Goal: Task Accomplishment & Management: Complete application form

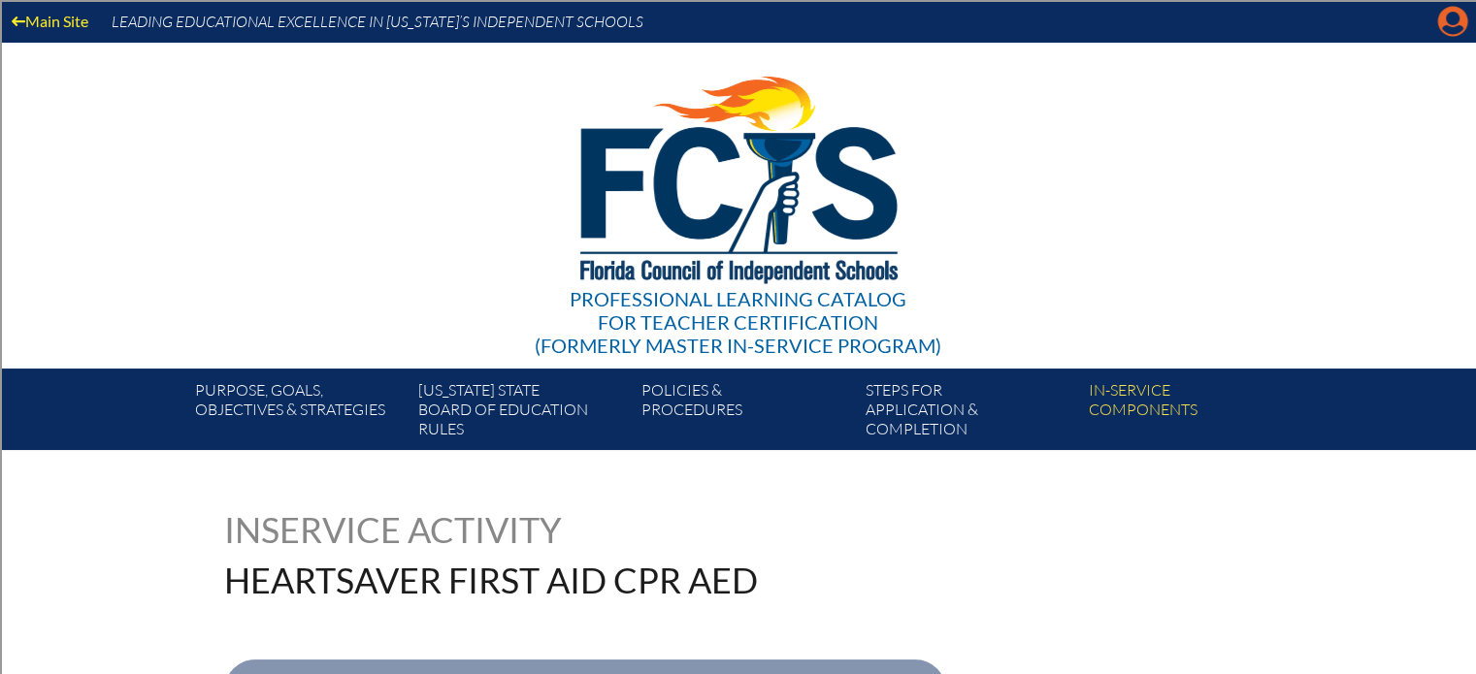
click at [1448, 24] on icon at bounding box center [1453, 22] width 30 height 30
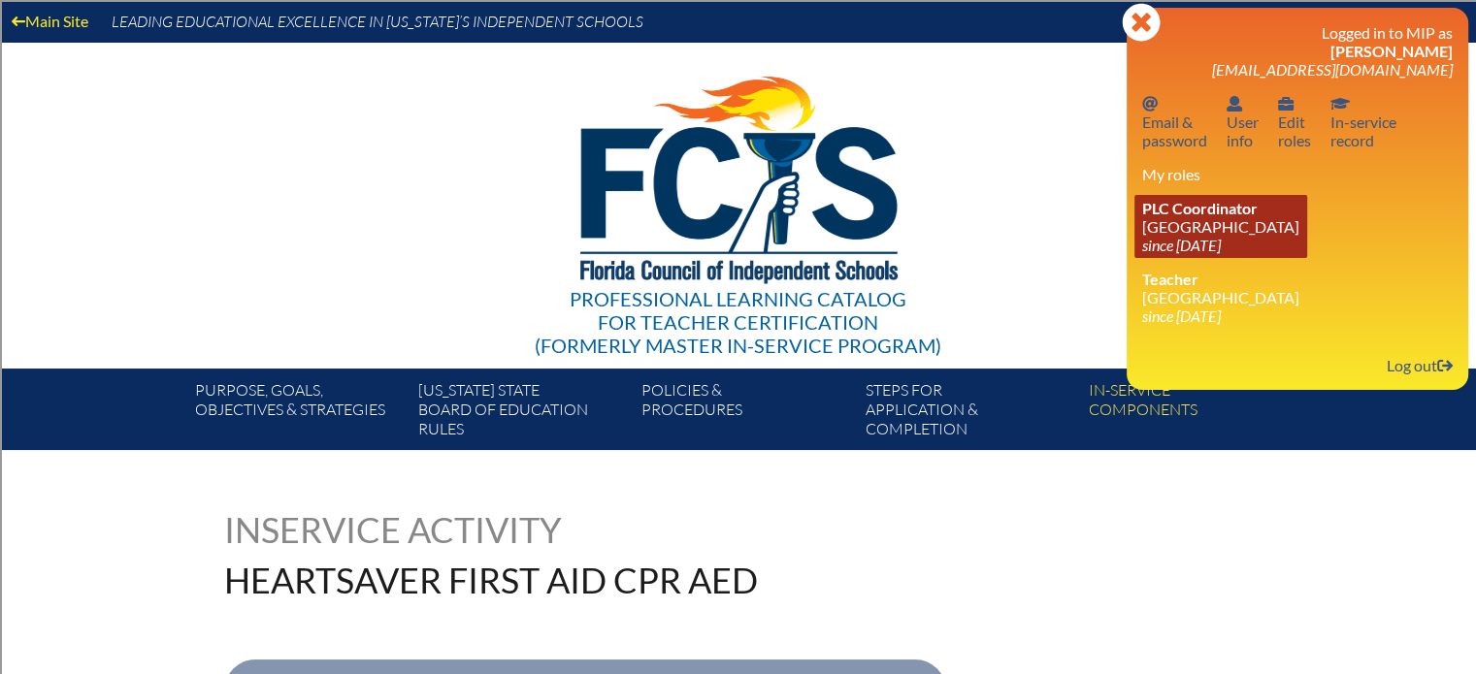
click at [1218, 238] on icon "since [DATE]" at bounding box center [1181, 245] width 79 height 18
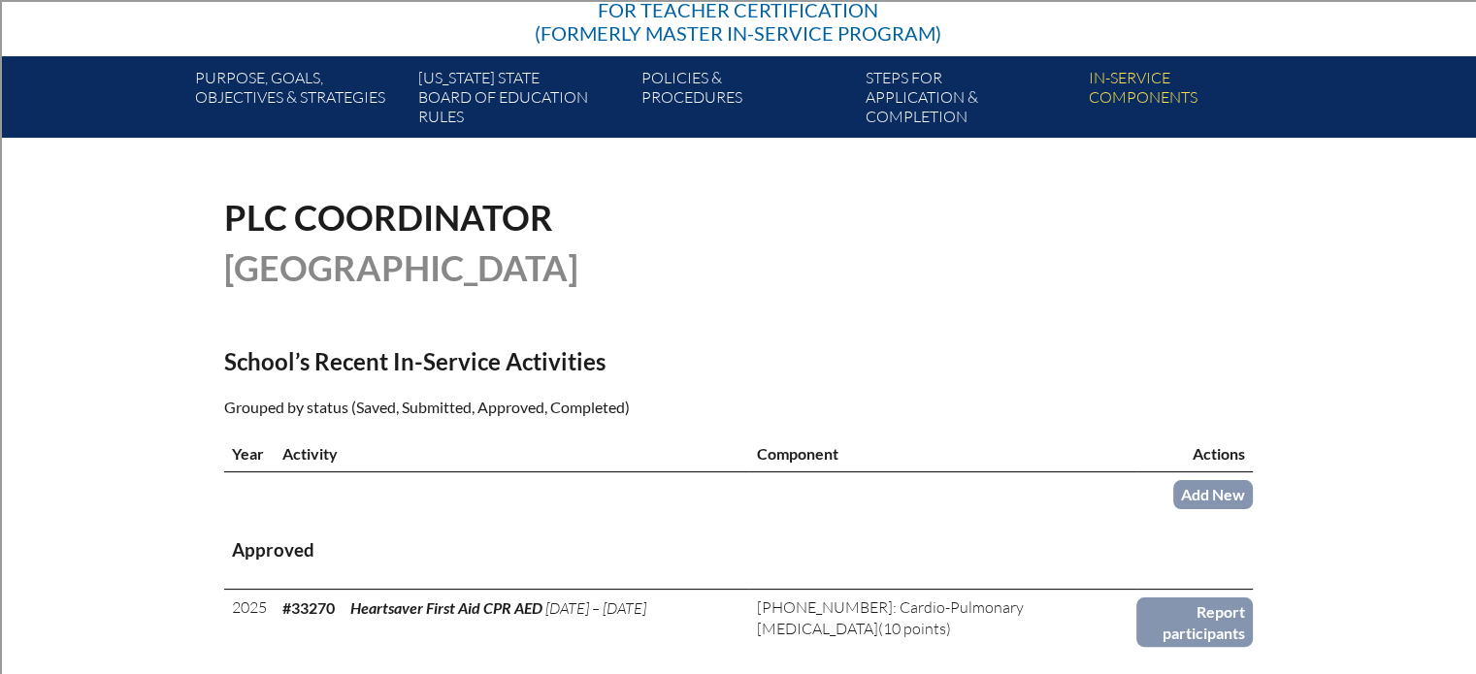
scroll to position [582, 0]
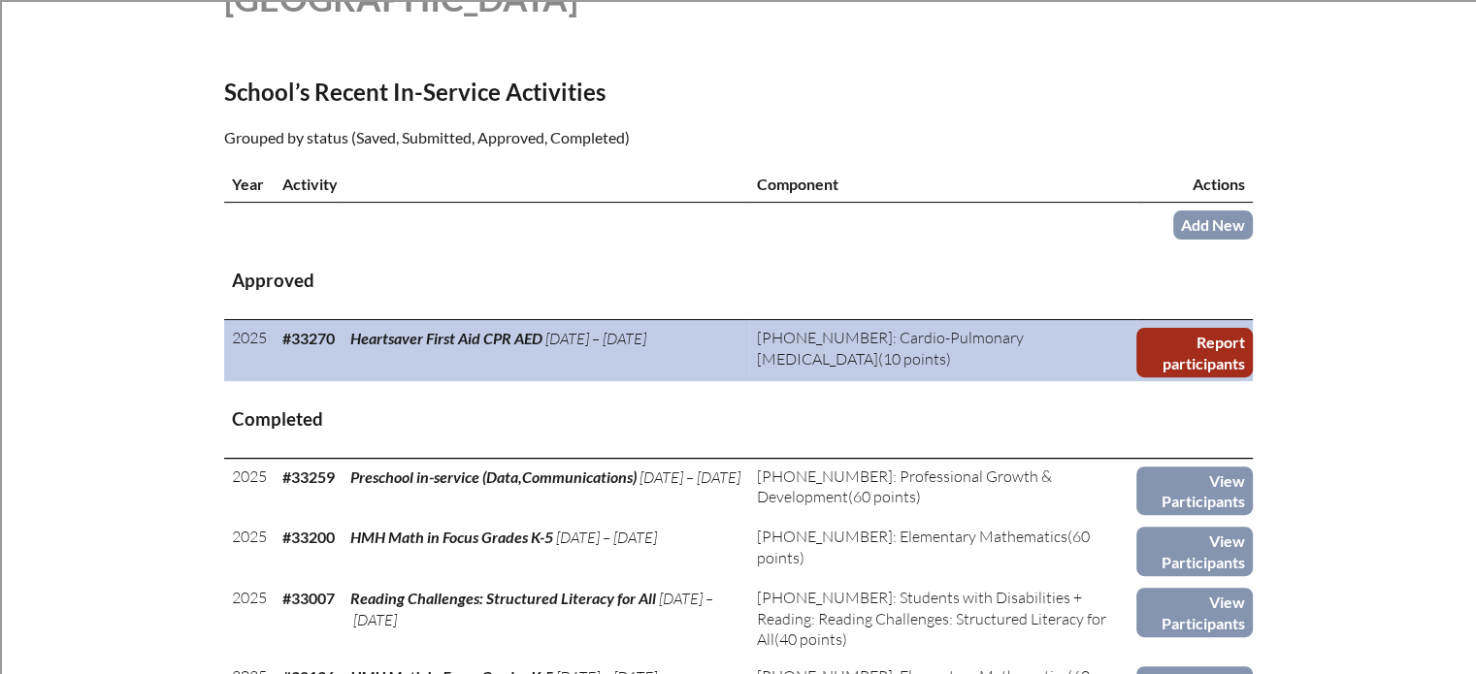
click at [1165, 360] on link "Report participants" at bounding box center [1194, 352] width 116 height 49
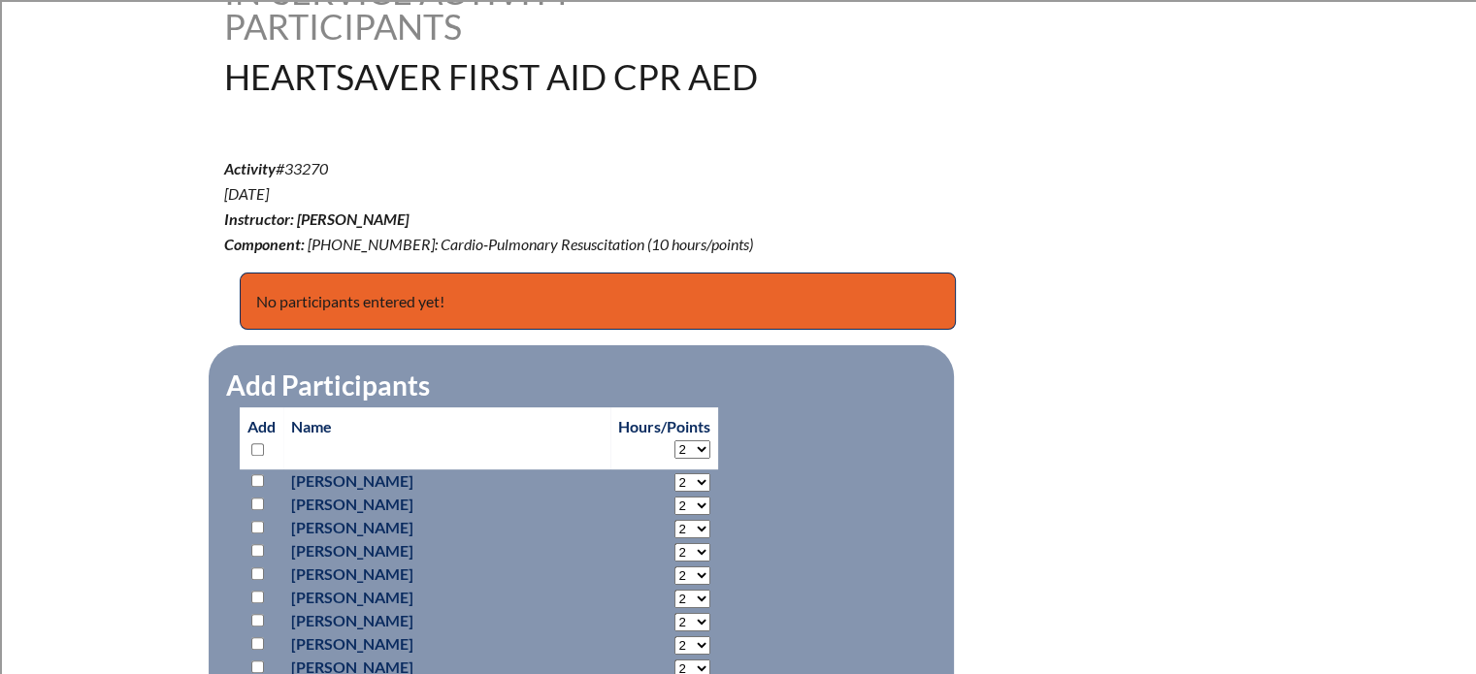
scroll to position [582, 0]
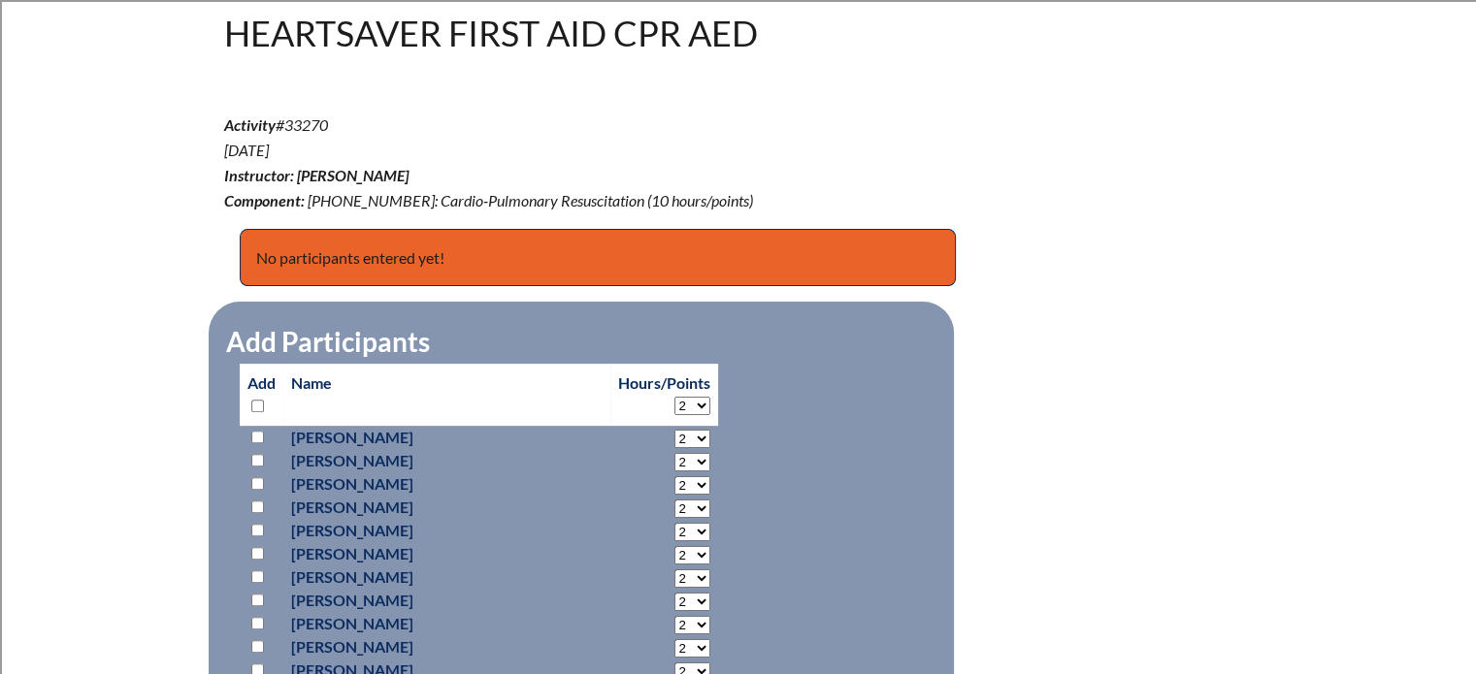
click at [129, 374] on div "heartsaver-first-aid-cpr-aed--68cafdbd1811c2.54117464 In-service Activity Parti…" at bounding box center [738, 490] width 1476 height 1121
click at [253, 435] on input "checkbox" at bounding box center [257, 437] width 13 height 13
checkbox input "true"
click at [254, 462] on input "checkbox" at bounding box center [257, 460] width 13 height 13
checkbox input "true"
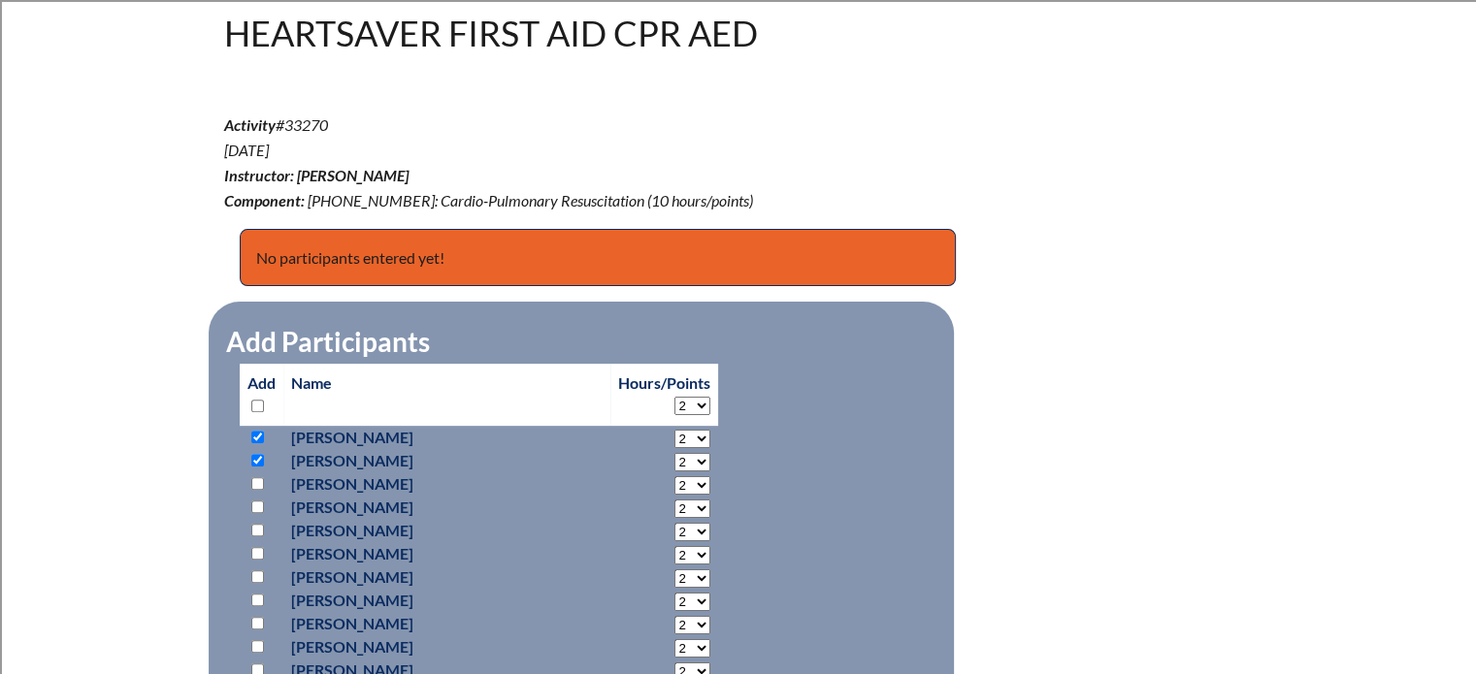
click at [252, 478] on input "checkbox" at bounding box center [257, 483] width 13 height 13
checkbox input "true"
click at [256, 524] on input "checkbox" at bounding box center [257, 530] width 13 height 13
checkbox input "true"
click at [256, 553] on input "checkbox" at bounding box center [257, 553] width 13 height 13
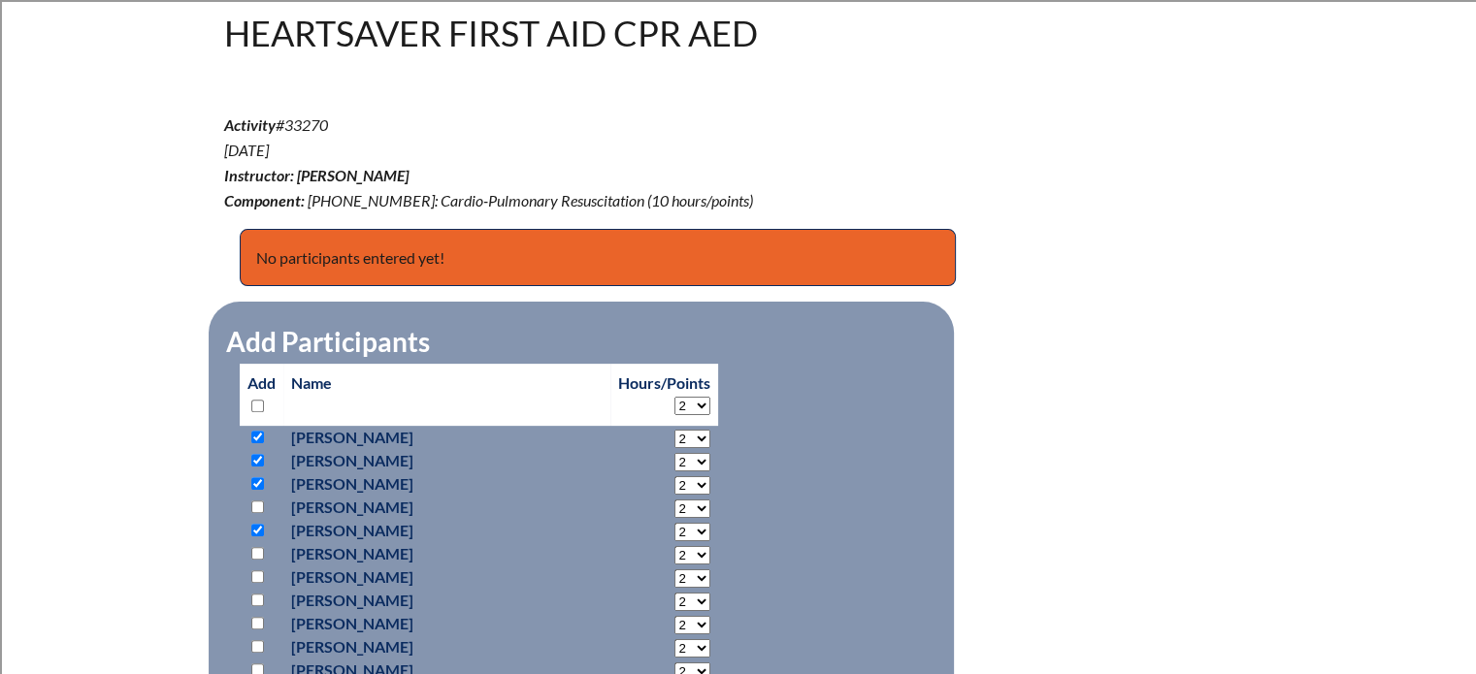
checkbox input "true"
click at [254, 575] on input "checkbox" at bounding box center [257, 577] width 13 height 13
checkbox input "true"
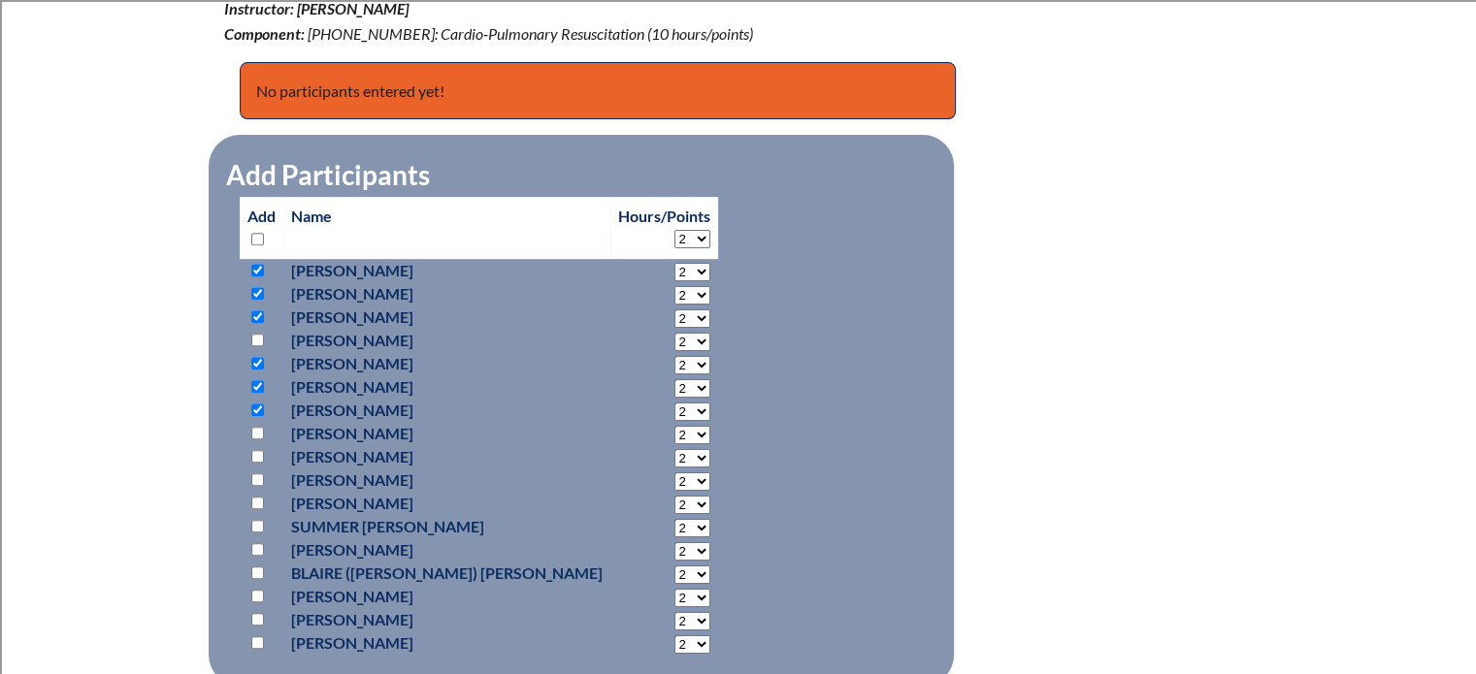
scroll to position [776, 0]
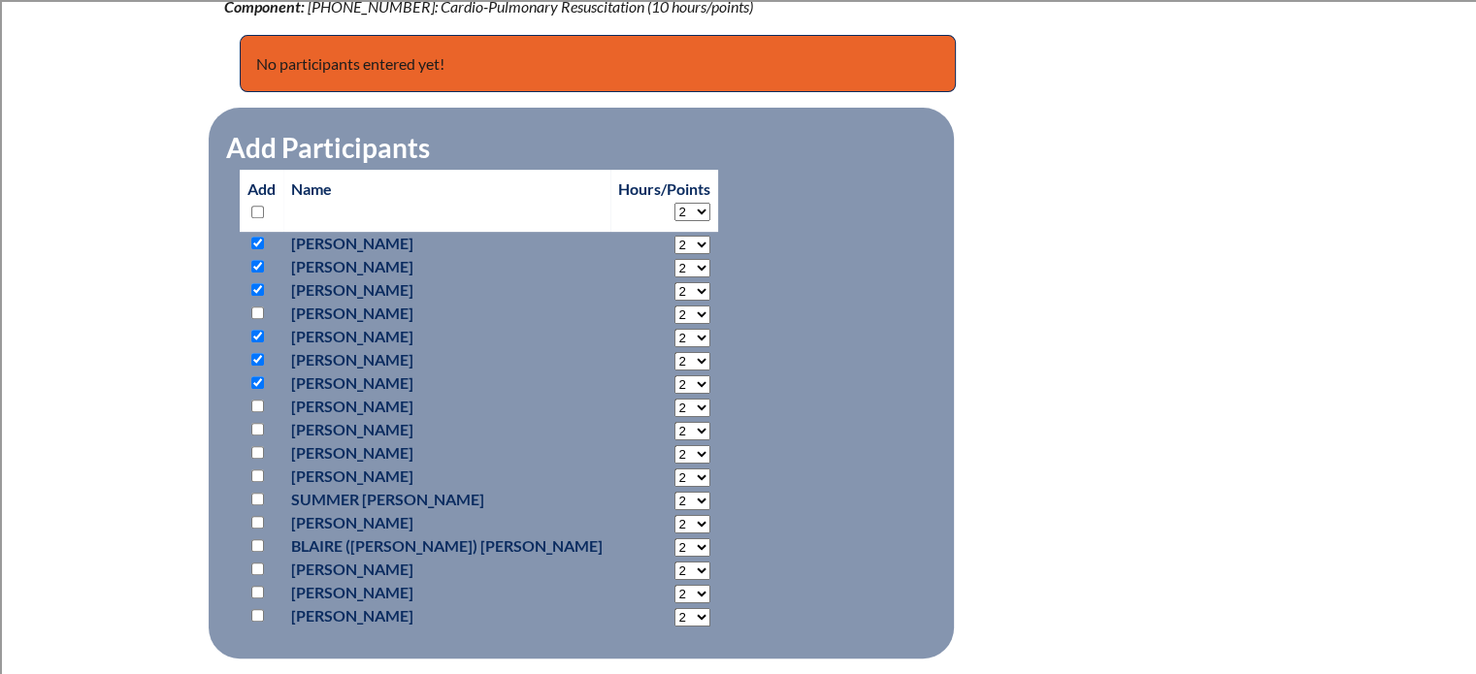
click at [255, 424] on input "checkbox" at bounding box center [257, 429] width 13 height 13
checkbox input "true"
click at [256, 470] on input "checkbox" at bounding box center [257, 476] width 13 height 13
checkbox input "true"
click at [260, 494] on input "checkbox" at bounding box center [257, 499] width 13 height 13
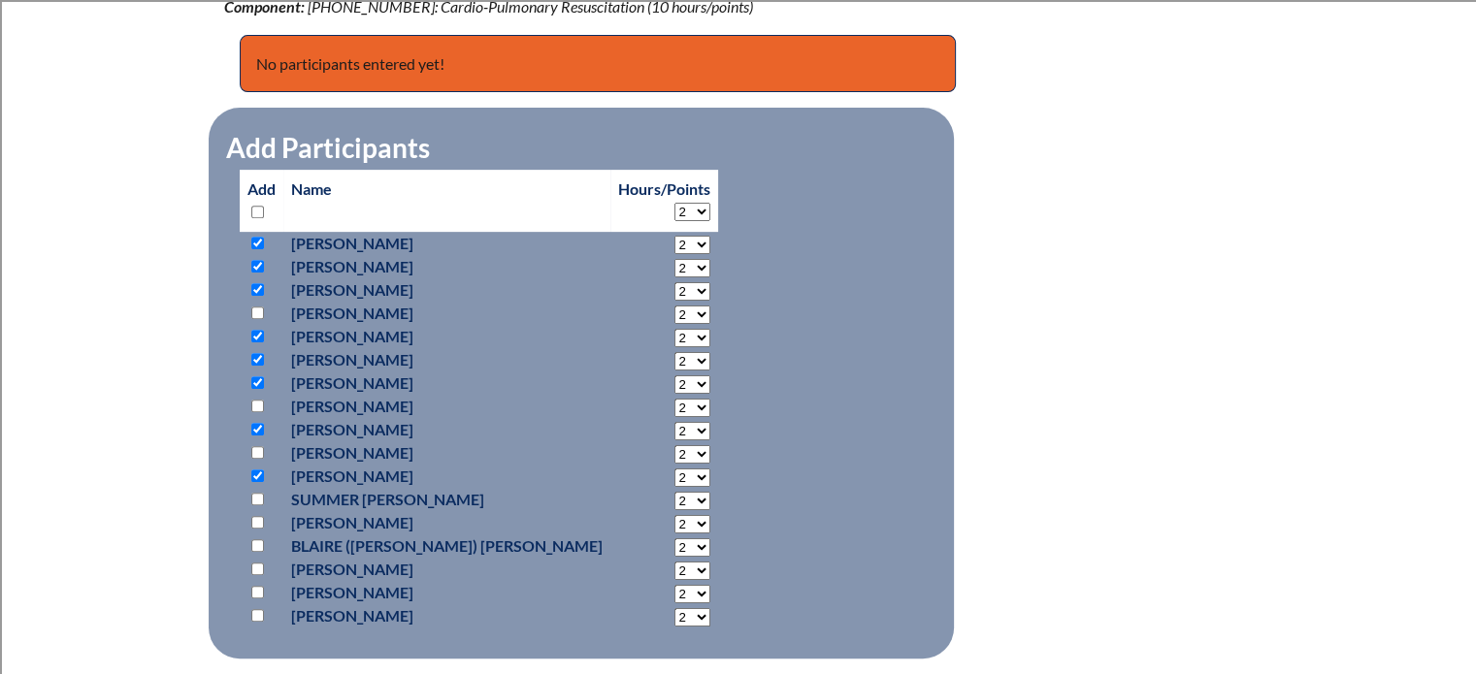
checkbox input "true"
click at [252, 523] on input "checkbox" at bounding box center [257, 522] width 13 height 13
checkbox input "true"
click at [252, 612] on input "checkbox" at bounding box center [257, 615] width 13 height 13
checkbox input "true"
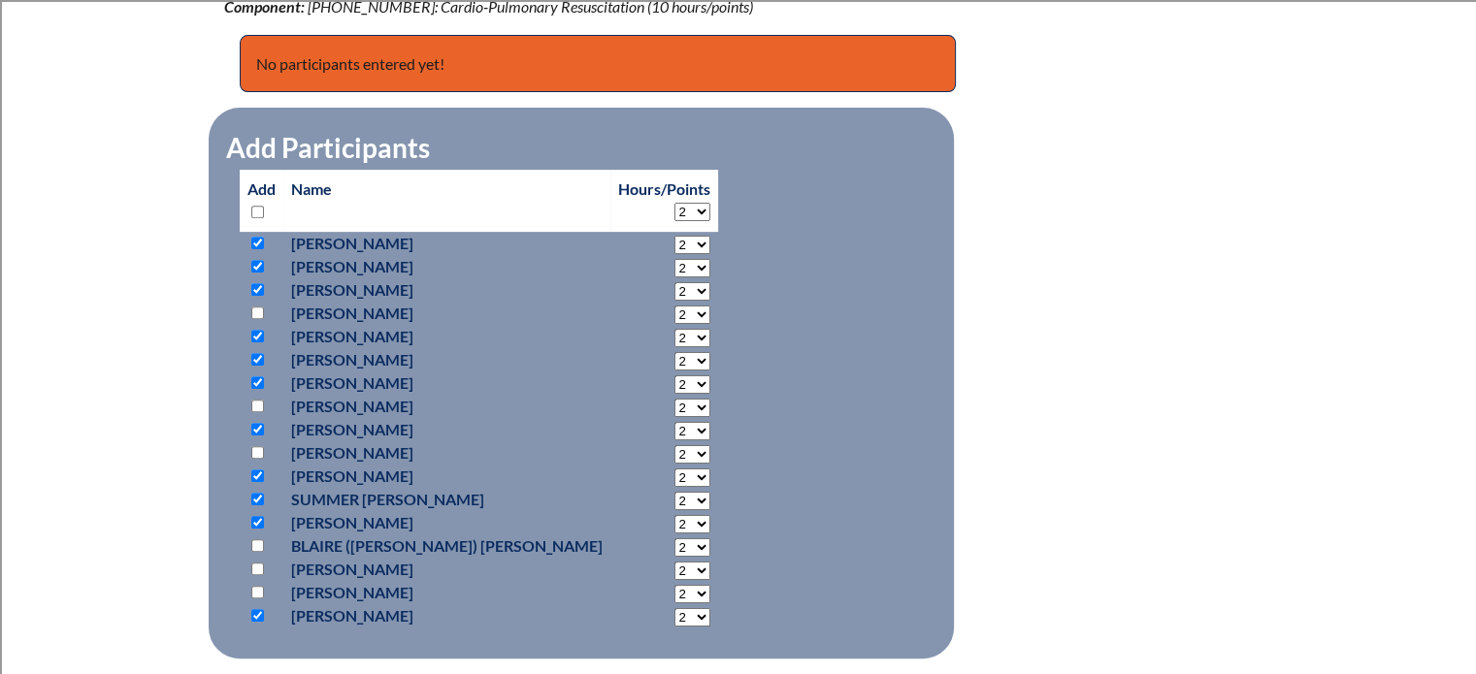
click at [260, 540] on input "checkbox" at bounding box center [257, 546] width 13 height 13
checkbox input "true"
click at [256, 564] on input "checkbox" at bounding box center [257, 569] width 13 height 13
checkbox input "true"
click at [256, 587] on input "checkbox" at bounding box center [257, 592] width 13 height 13
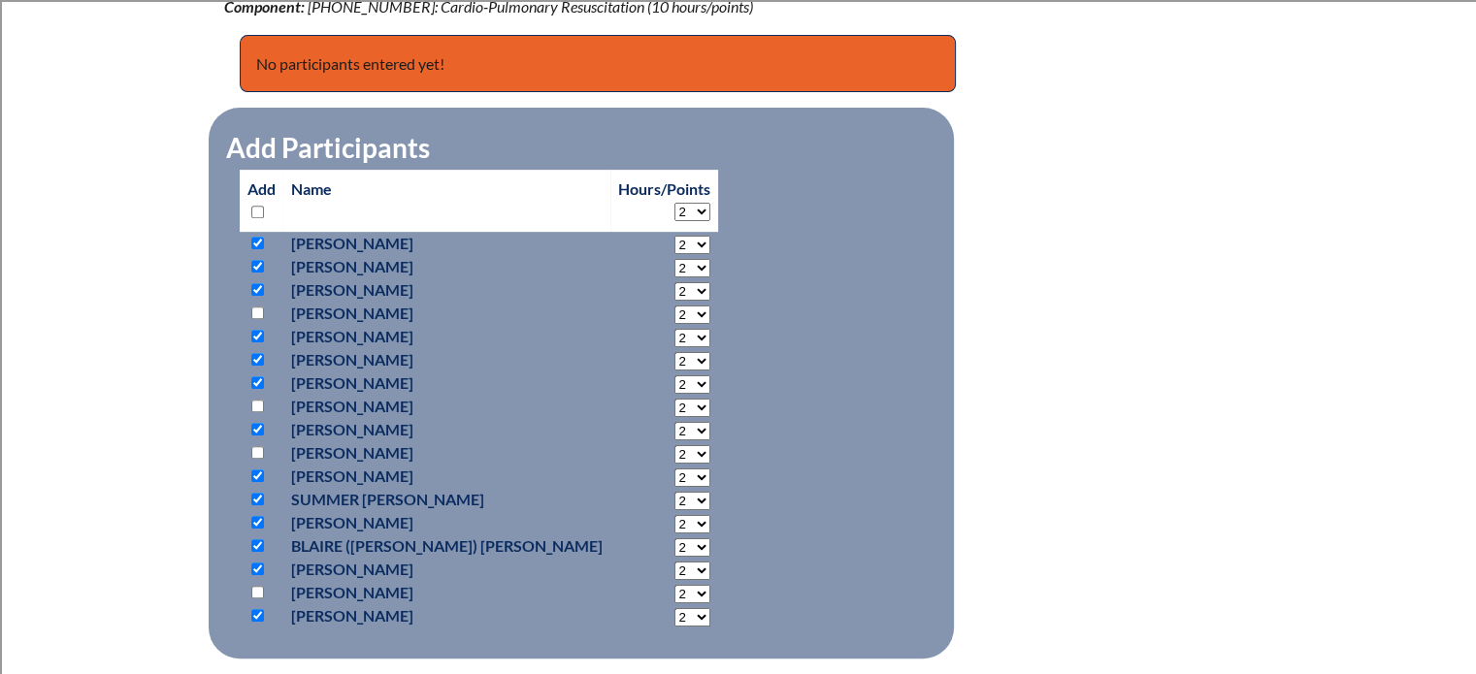
checkbox input "true"
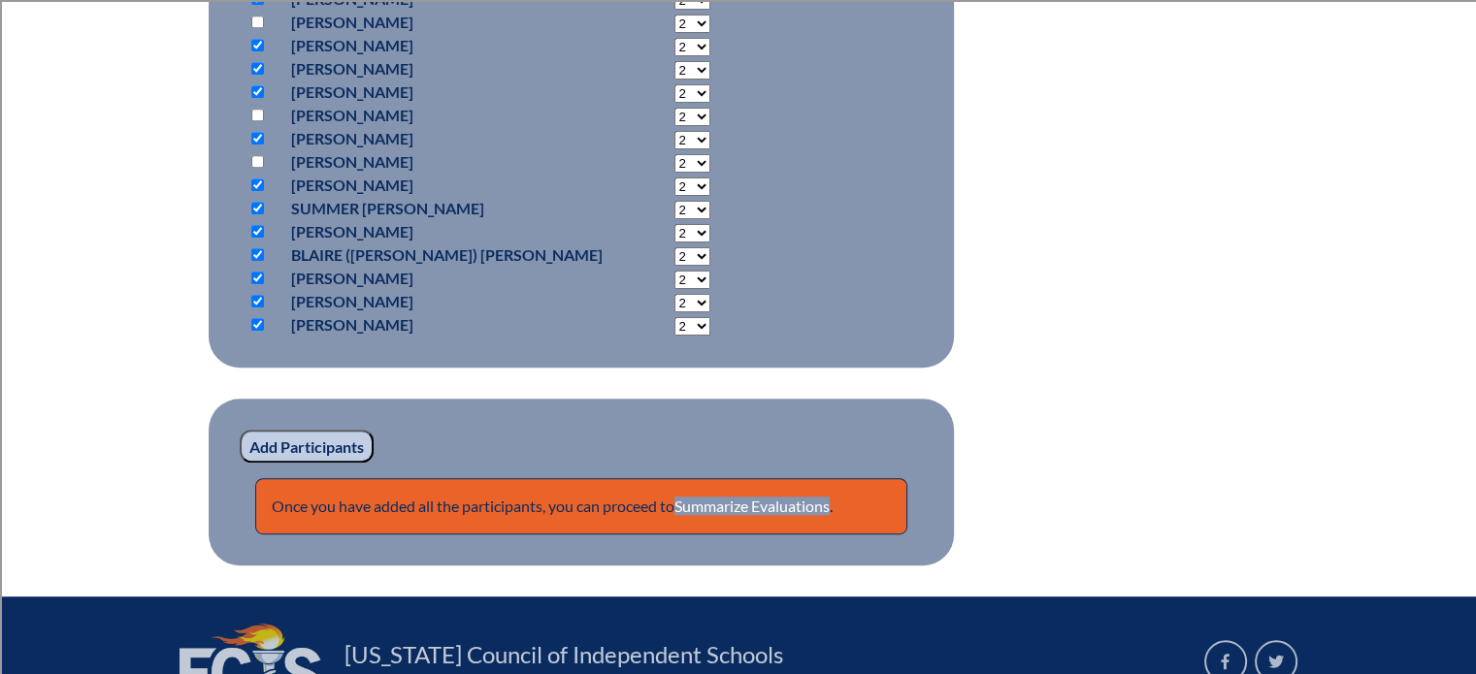
click at [342, 445] on input "Add Participants" at bounding box center [307, 446] width 134 height 33
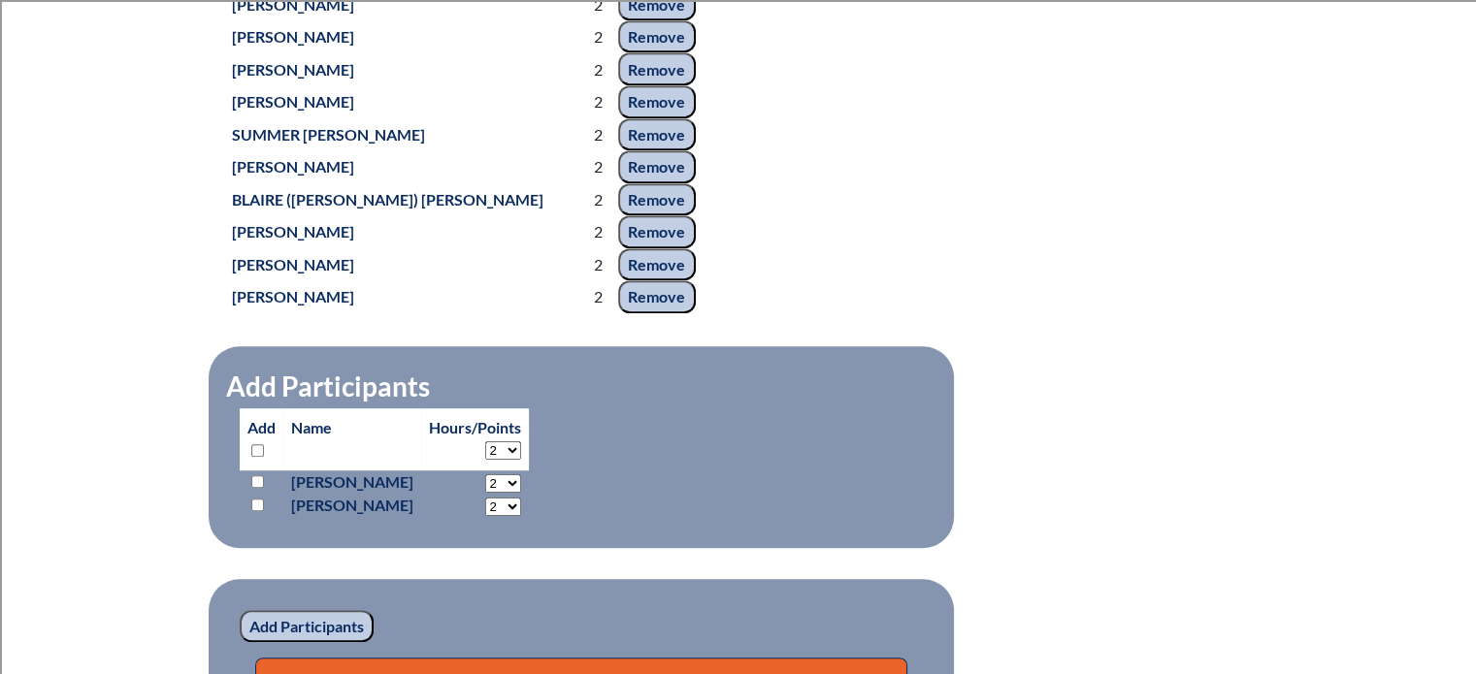
click at [1005, 410] on div "heartsaver-first-aid-cpr-aed--68cafdbd1811c2.54117464 14 In-service Activity Pa…" at bounding box center [738, 95] width 1029 height 1300
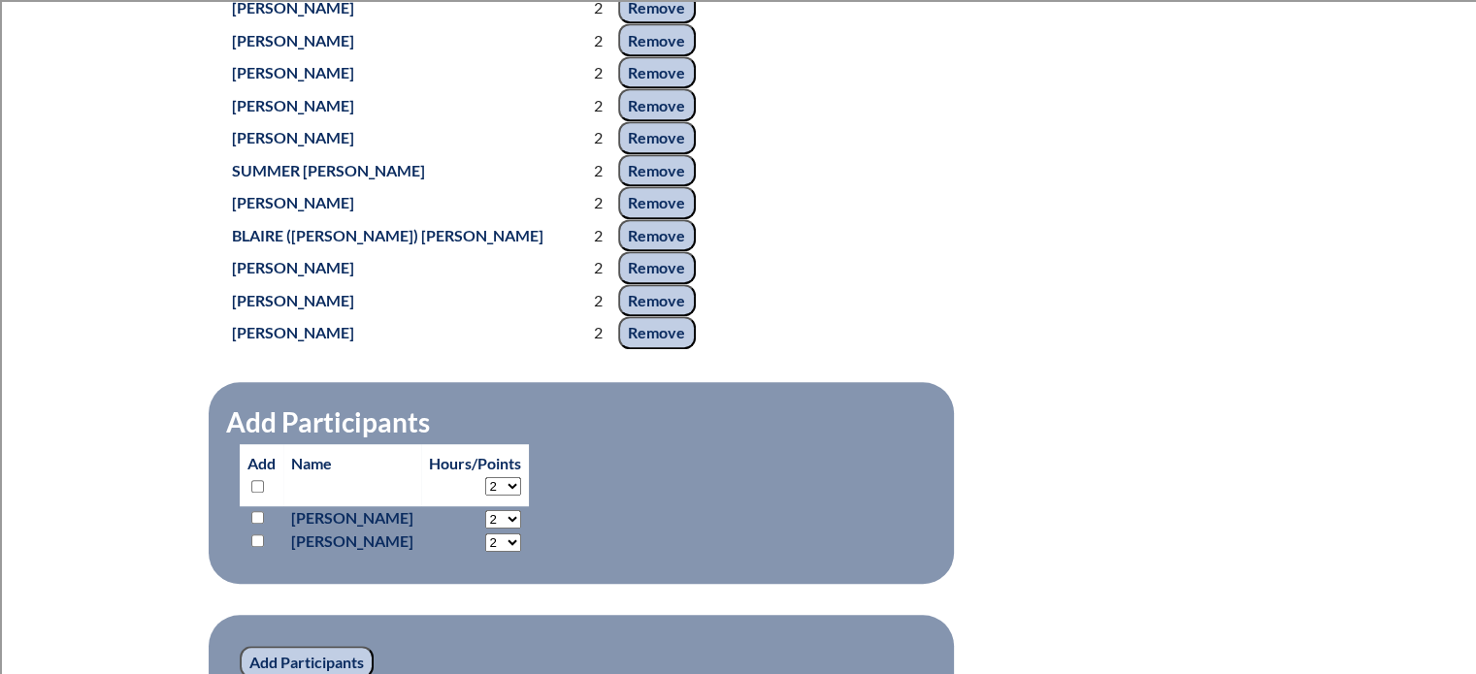
scroll to position [1359, 0]
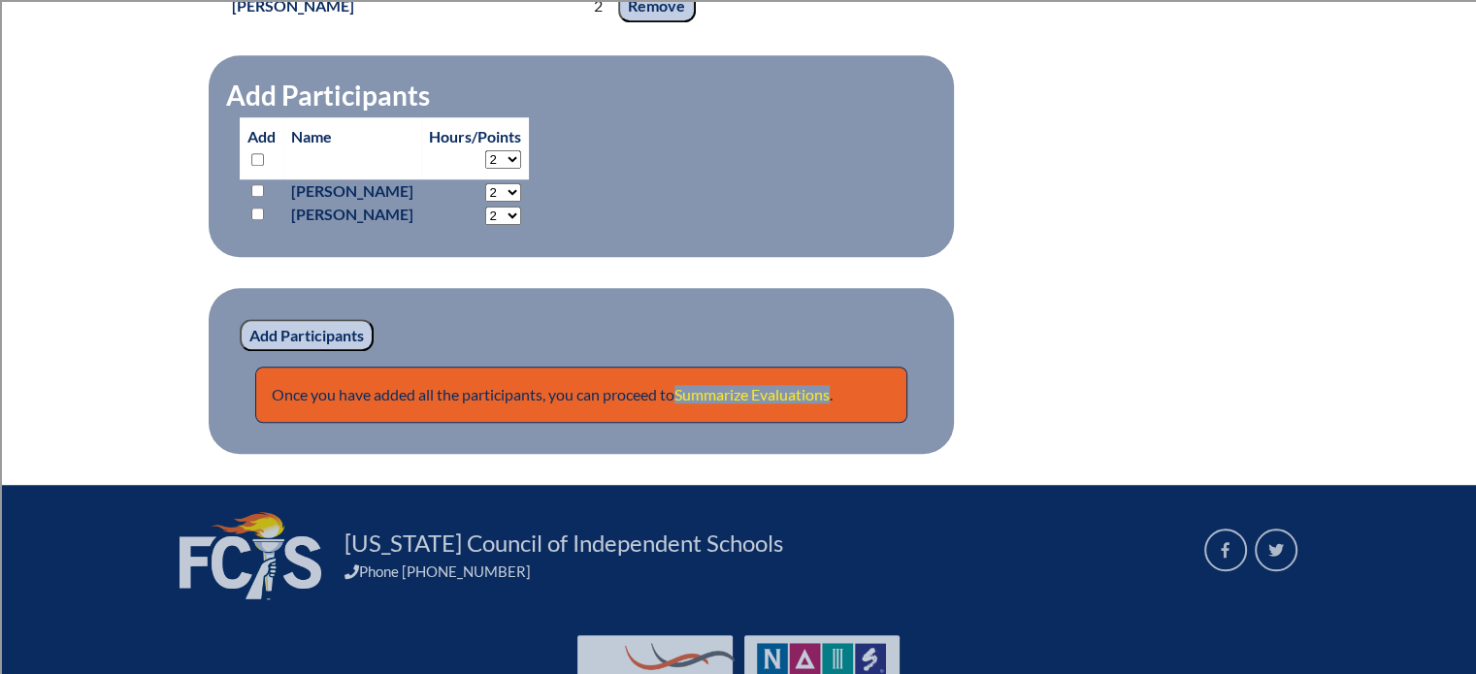
click at [790, 404] on link "Summarize Evaluations" at bounding box center [751, 394] width 155 height 18
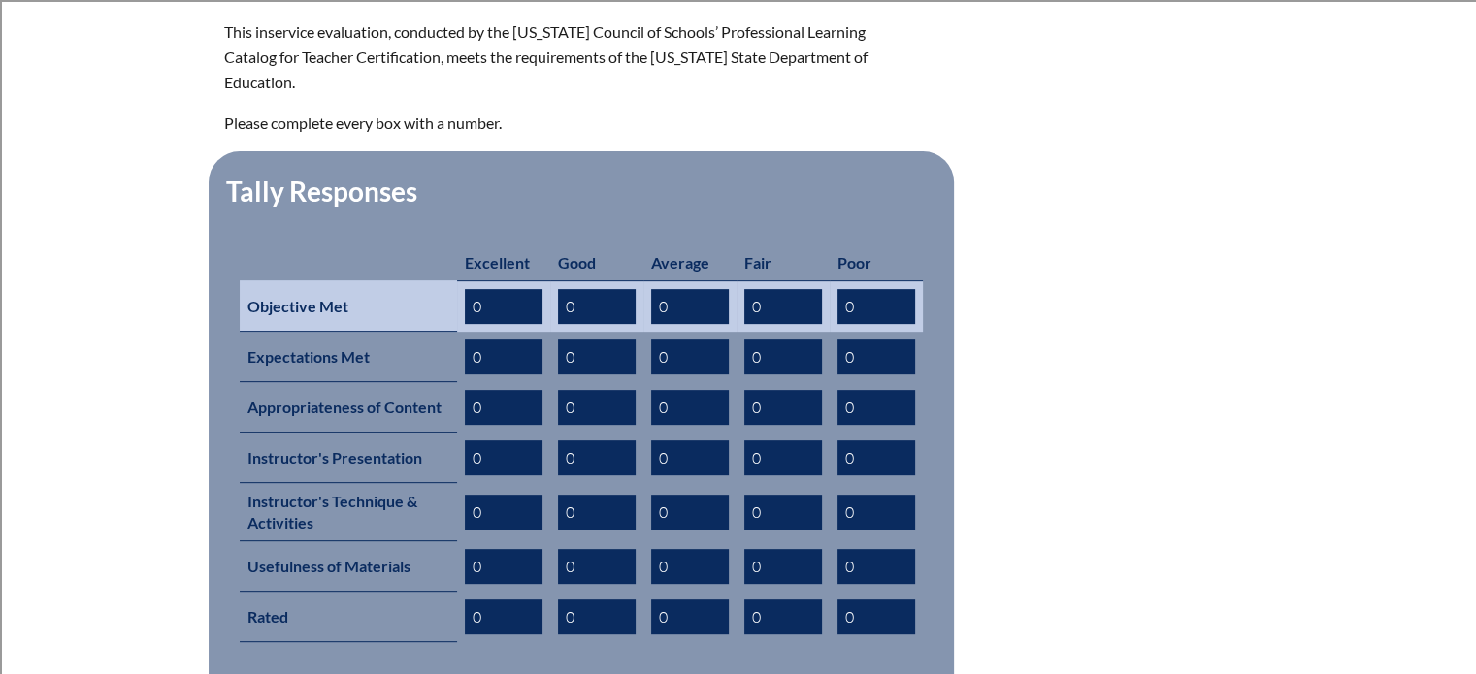
scroll to position [679, 0]
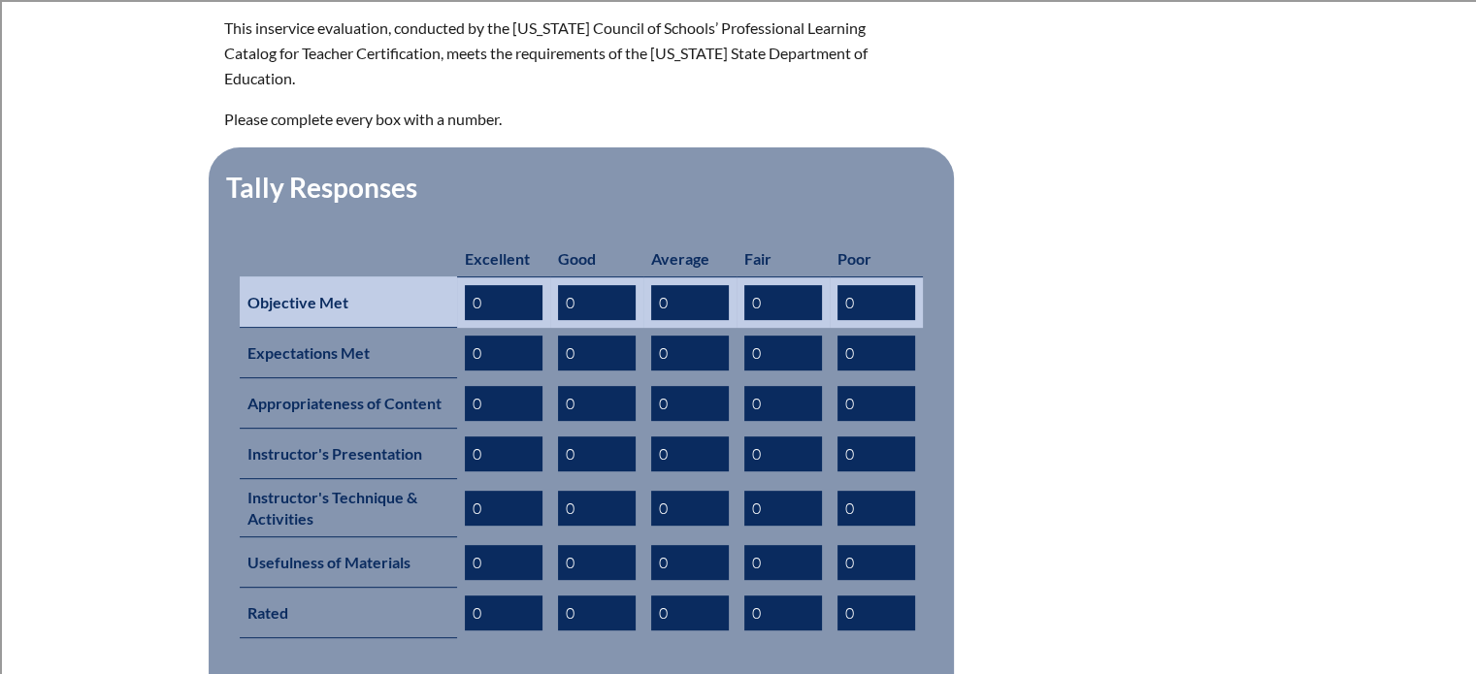
drag, startPoint x: 498, startPoint y: 271, endPoint x: 460, endPoint y: 275, distance: 38.0
click at [460, 277] on td "0" at bounding box center [503, 302] width 93 height 51
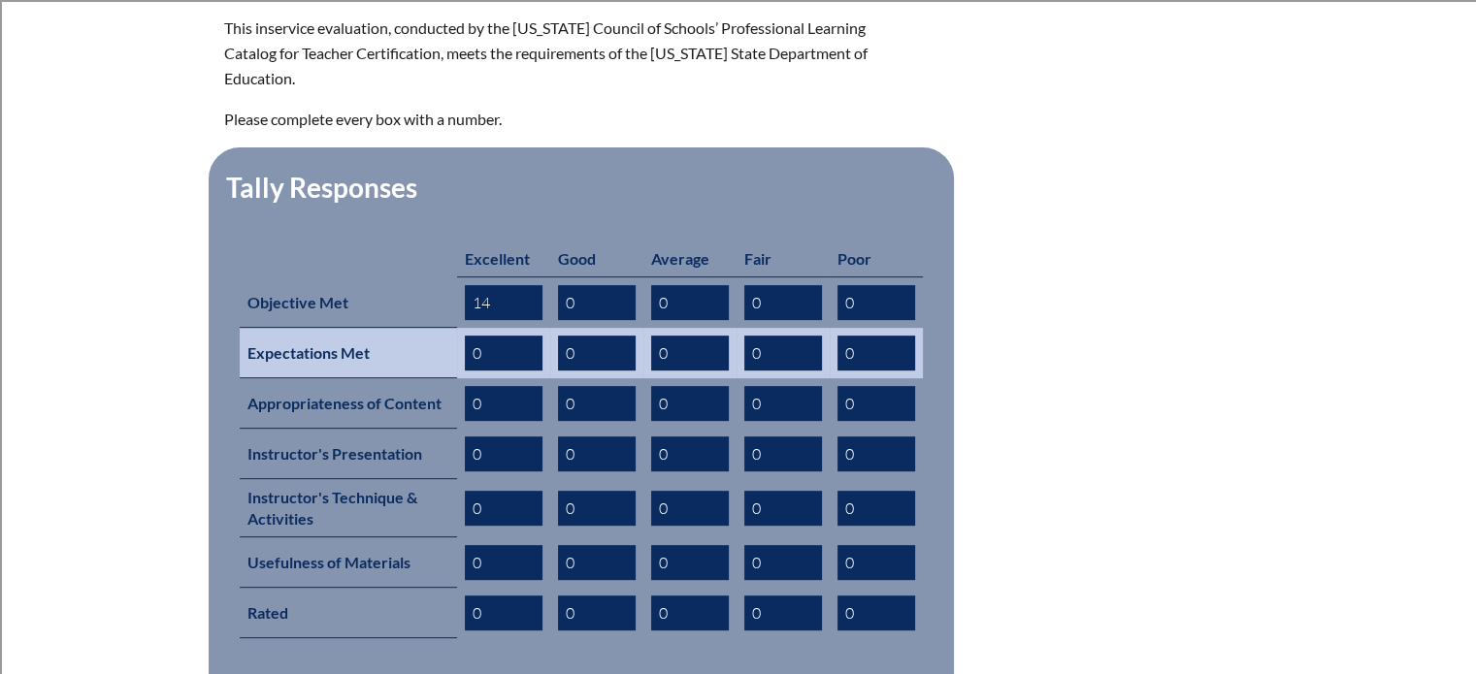
type input "14"
drag, startPoint x: 508, startPoint y: 336, endPoint x: 458, endPoint y: 317, distance: 52.8
click at [458, 328] on td "0" at bounding box center [503, 353] width 93 height 50
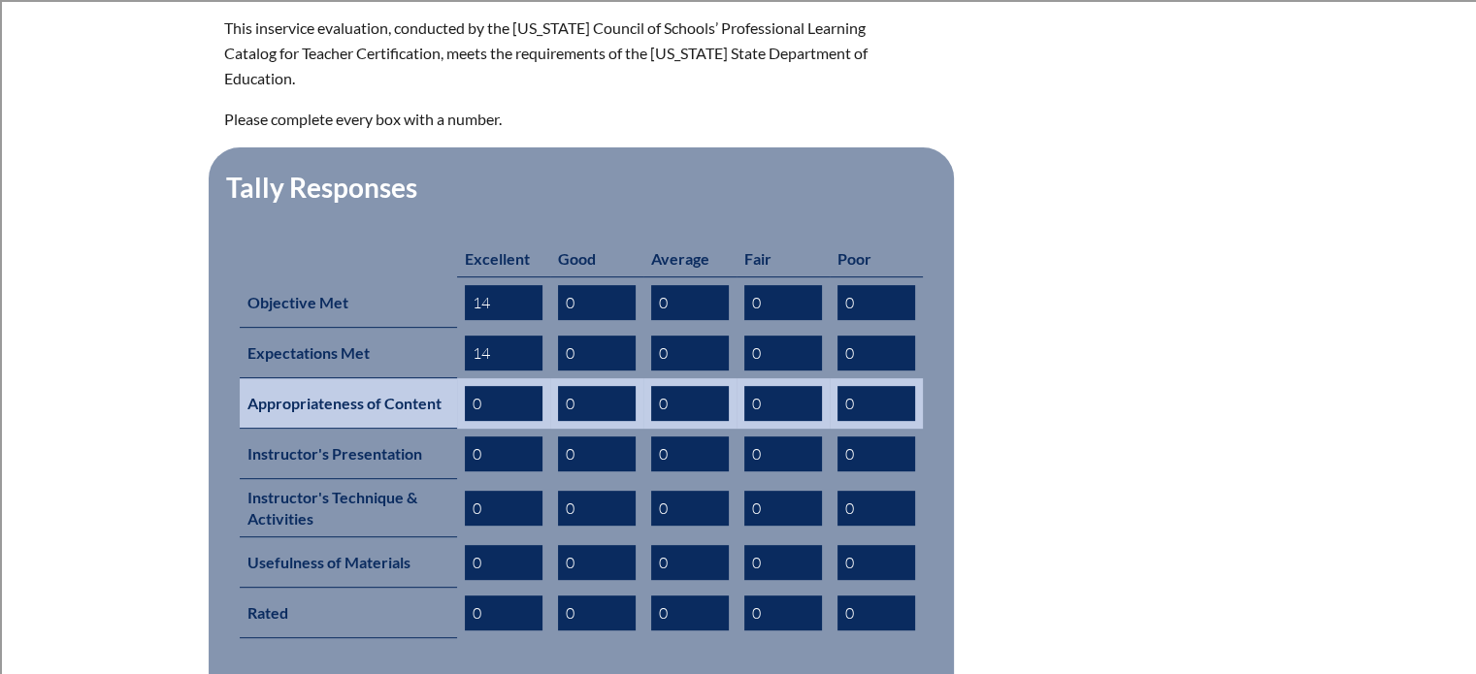
type input "14"
drag, startPoint x: 493, startPoint y: 367, endPoint x: 457, endPoint y: 361, distance: 36.4
click at [457, 378] on td "0" at bounding box center [503, 403] width 93 height 50
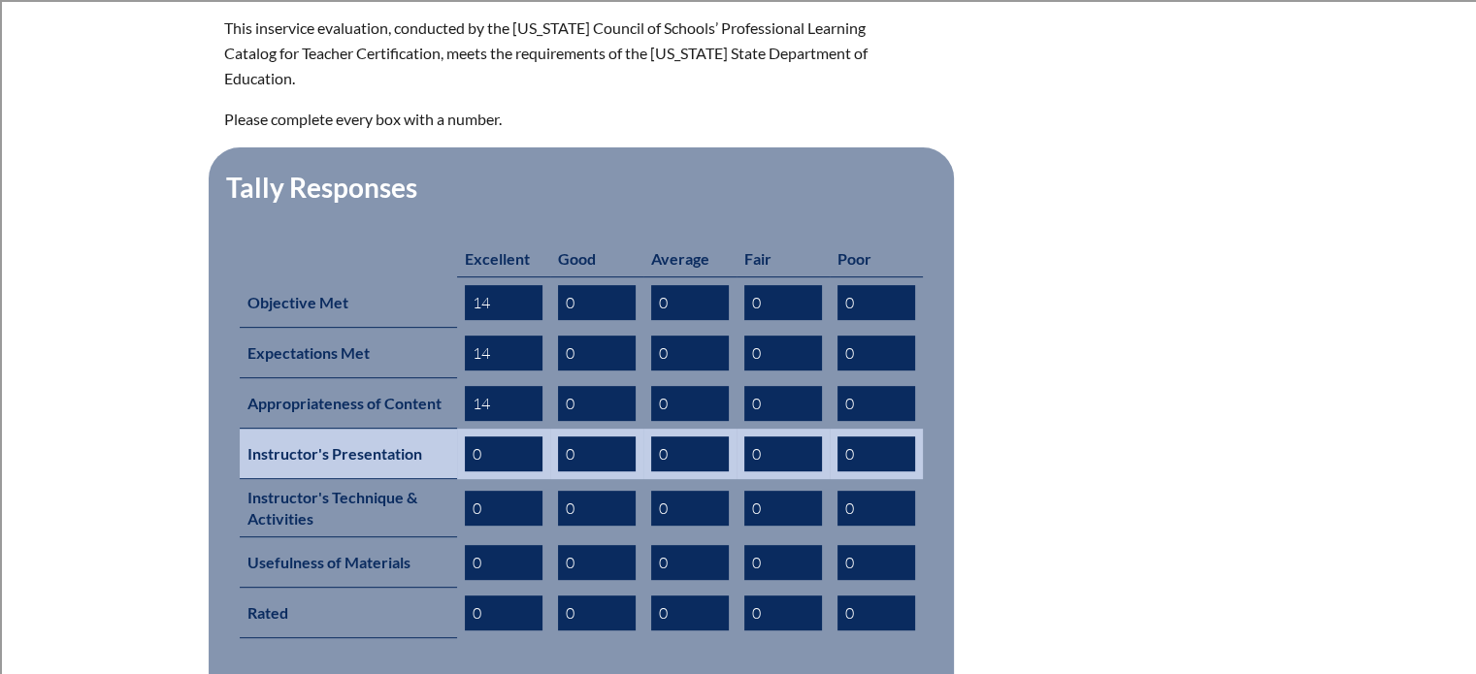
type input "14"
drag, startPoint x: 489, startPoint y: 425, endPoint x: 468, endPoint y: 425, distance: 21.3
click at [468, 437] on input "0" at bounding box center [504, 454] width 78 height 35
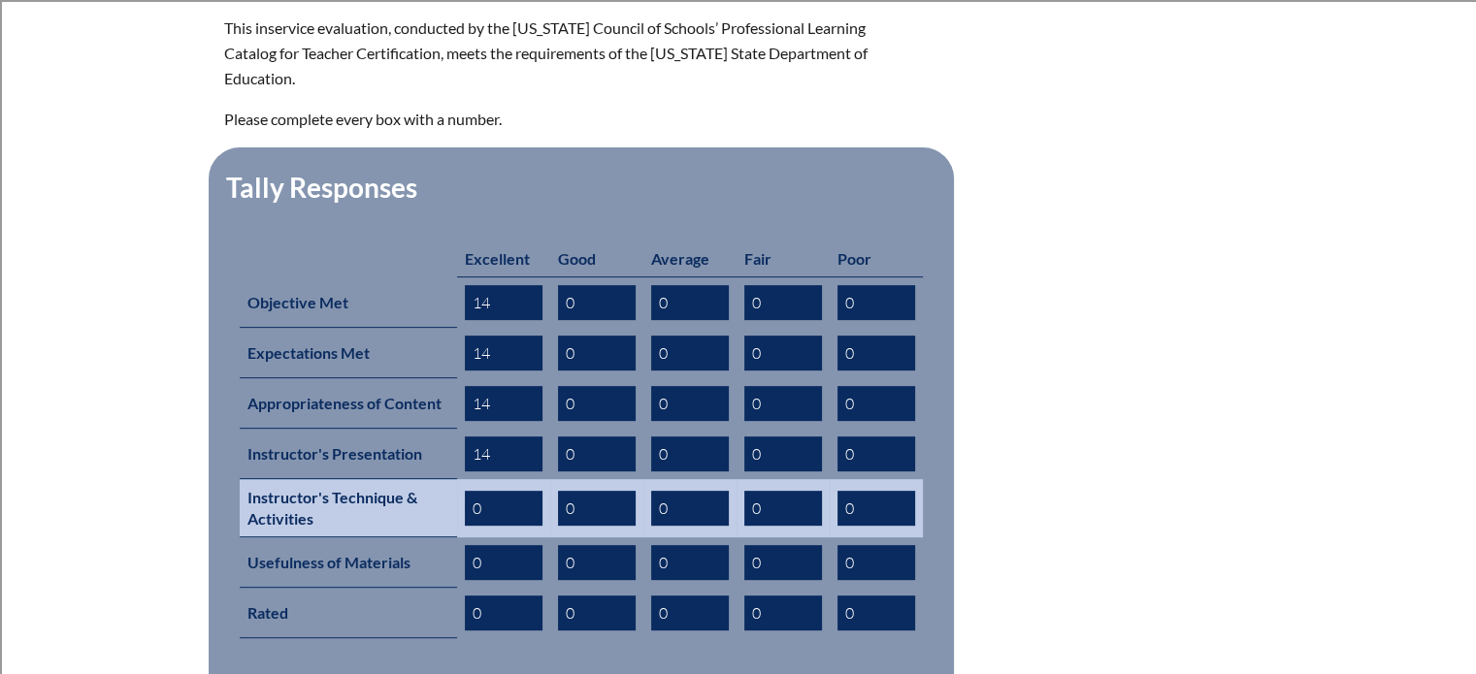
type input "14"
click at [476, 491] on input "0" at bounding box center [504, 508] width 78 height 35
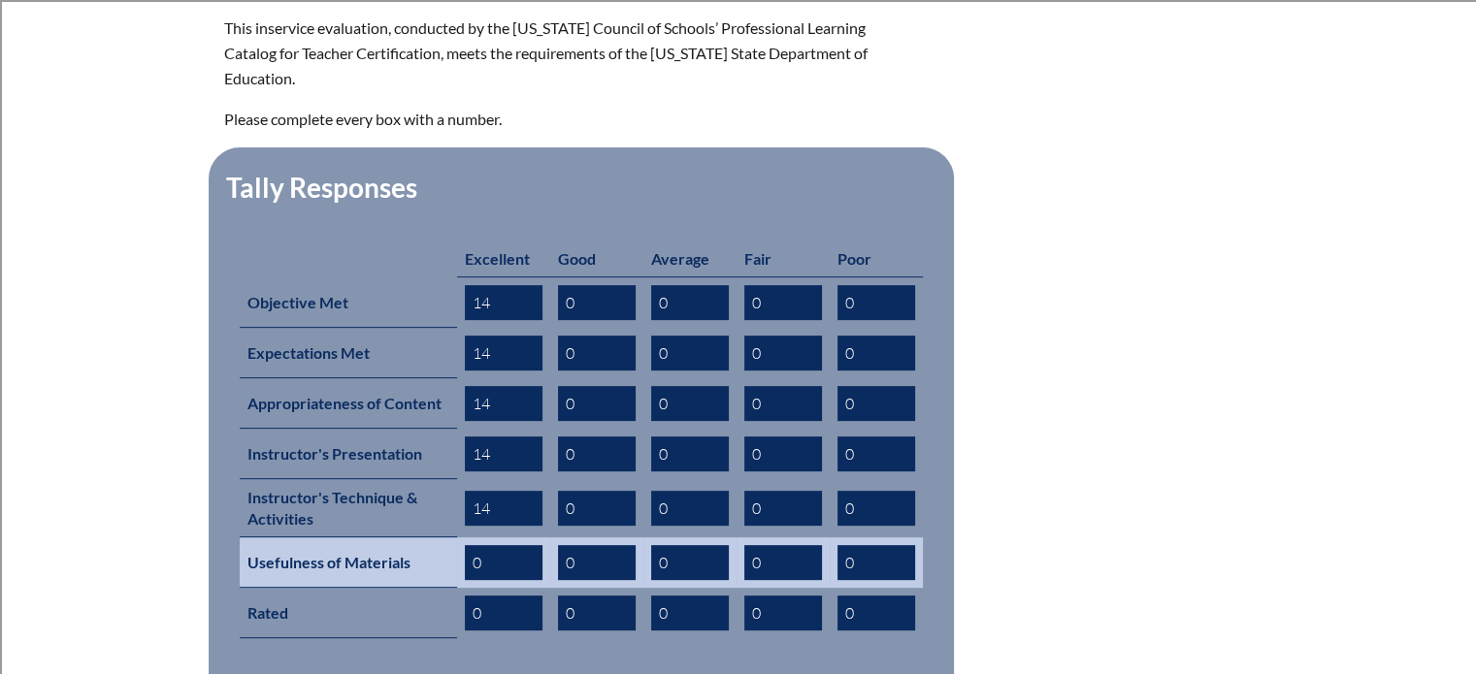
type input "14"
drag, startPoint x: 485, startPoint y: 539, endPoint x: 457, endPoint y: 535, distance: 28.4
click at [457, 538] on td "0" at bounding box center [503, 563] width 93 height 50
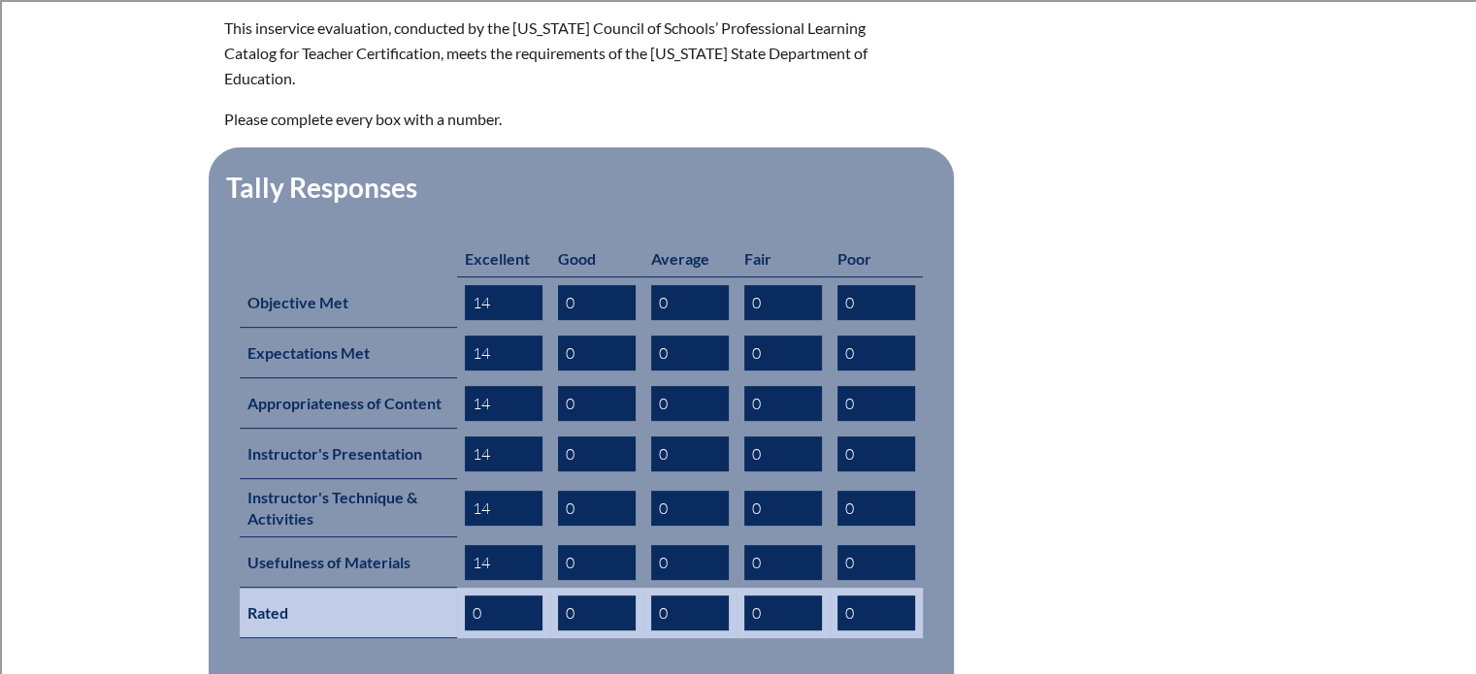
type input "14"
drag, startPoint x: 501, startPoint y: 570, endPoint x: 454, endPoint y: 574, distance: 46.7
click at [454, 588] on tr "Rated 0 0 0 0 0" at bounding box center [581, 613] width 683 height 50
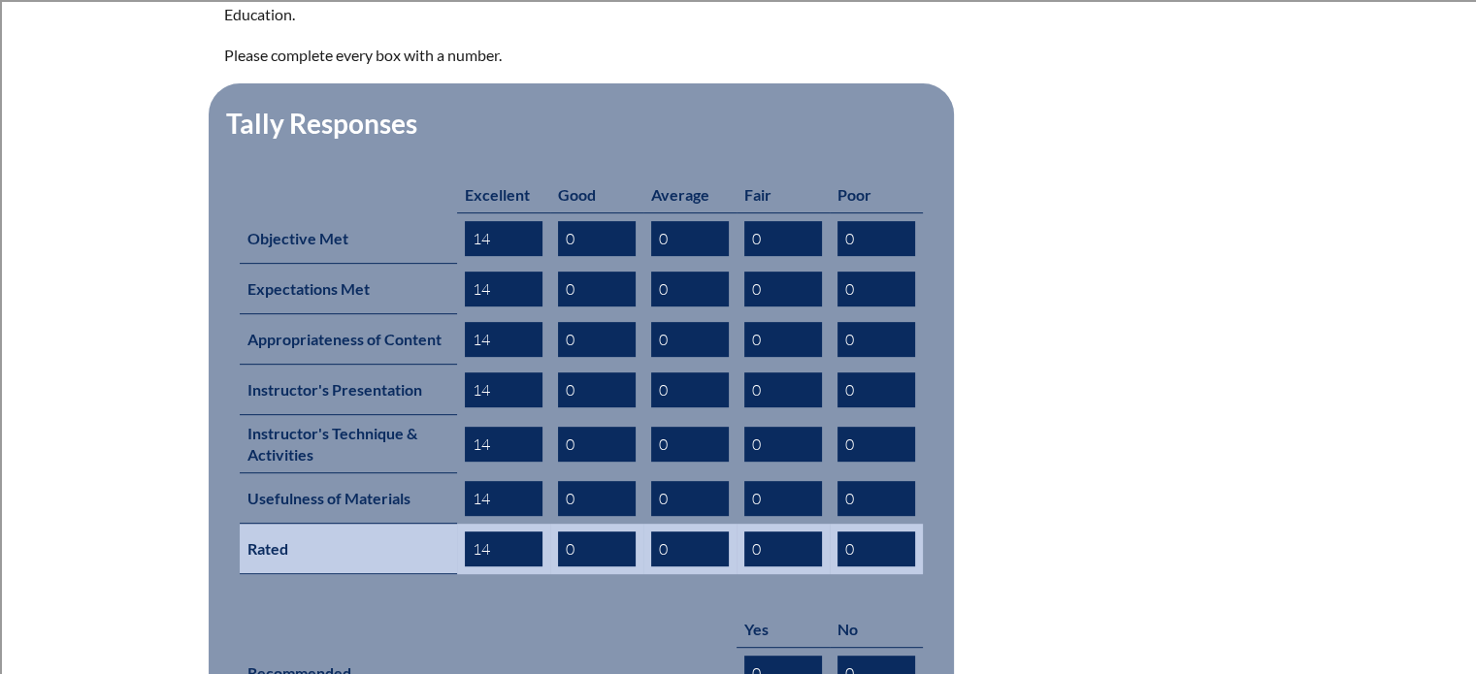
scroll to position [873, 0]
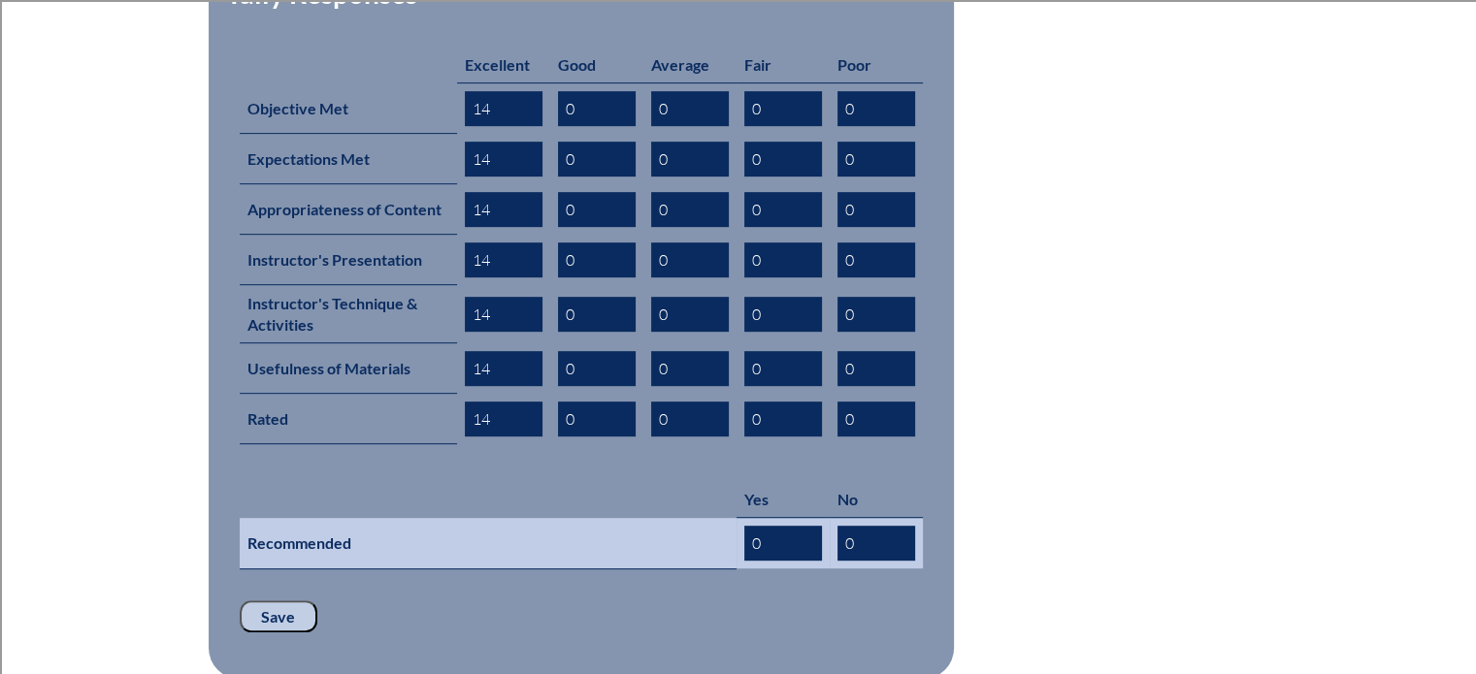
type input "14"
drag, startPoint x: 761, startPoint y: 511, endPoint x: 728, endPoint y: 507, distance: 33.4
click at [728, 518] on tr "Recommended 0 0" at bounding box center [581, 543] width 683 height 51
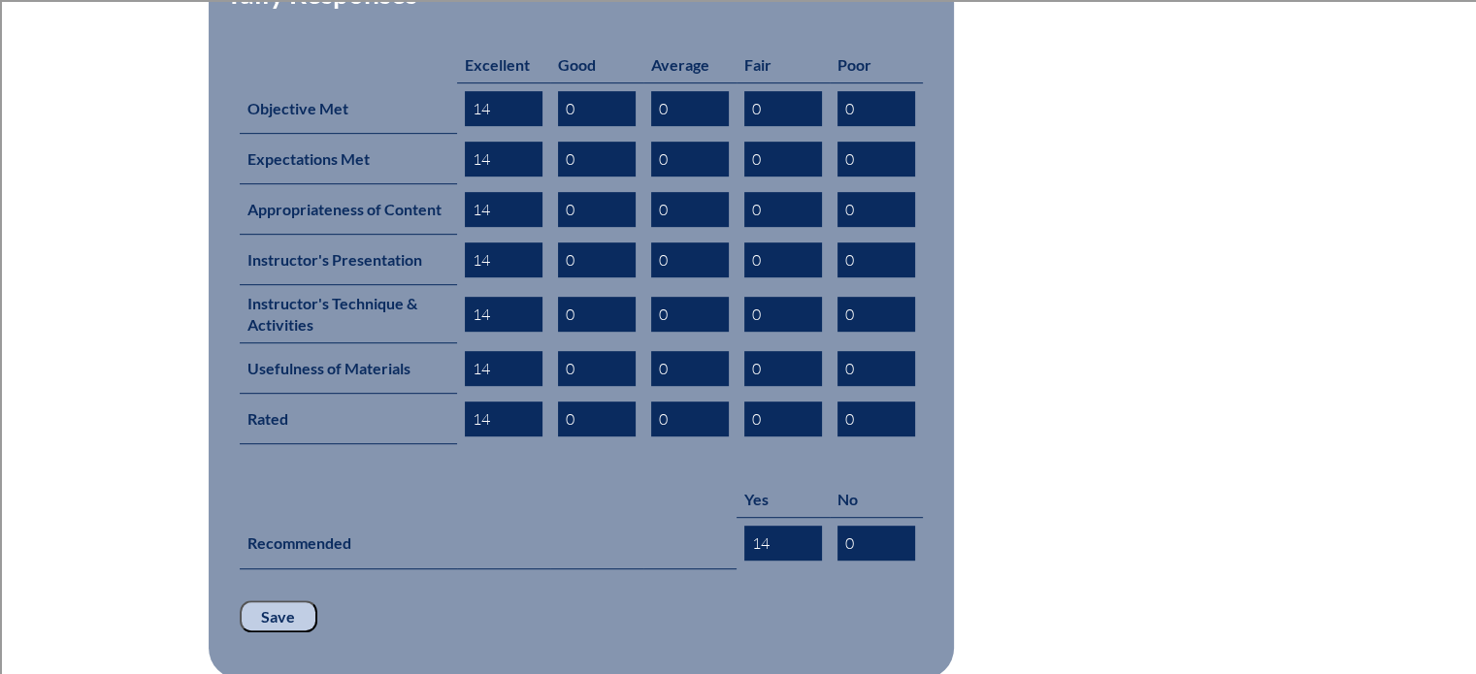
type input "14"
click at [720, 608] on fieldset "Tally Responses Excellent Good Average Fair Poor Objective Met 14 0 0 0 0 Expec…" at bounding box center [581, 316] width 745 height 727
click at [281, 601] on input "Save" at bounding box center [279, 617] width 78 height 33
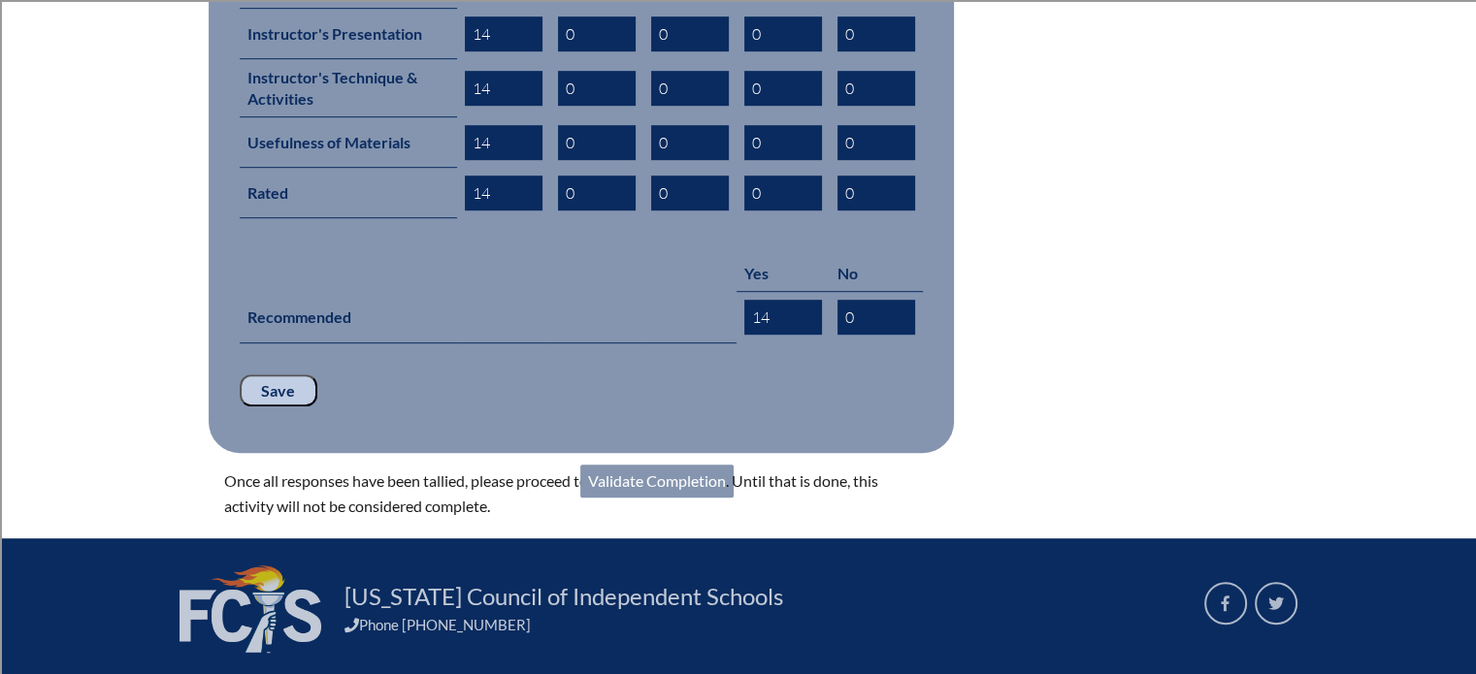
scroll to position [1211, 0]
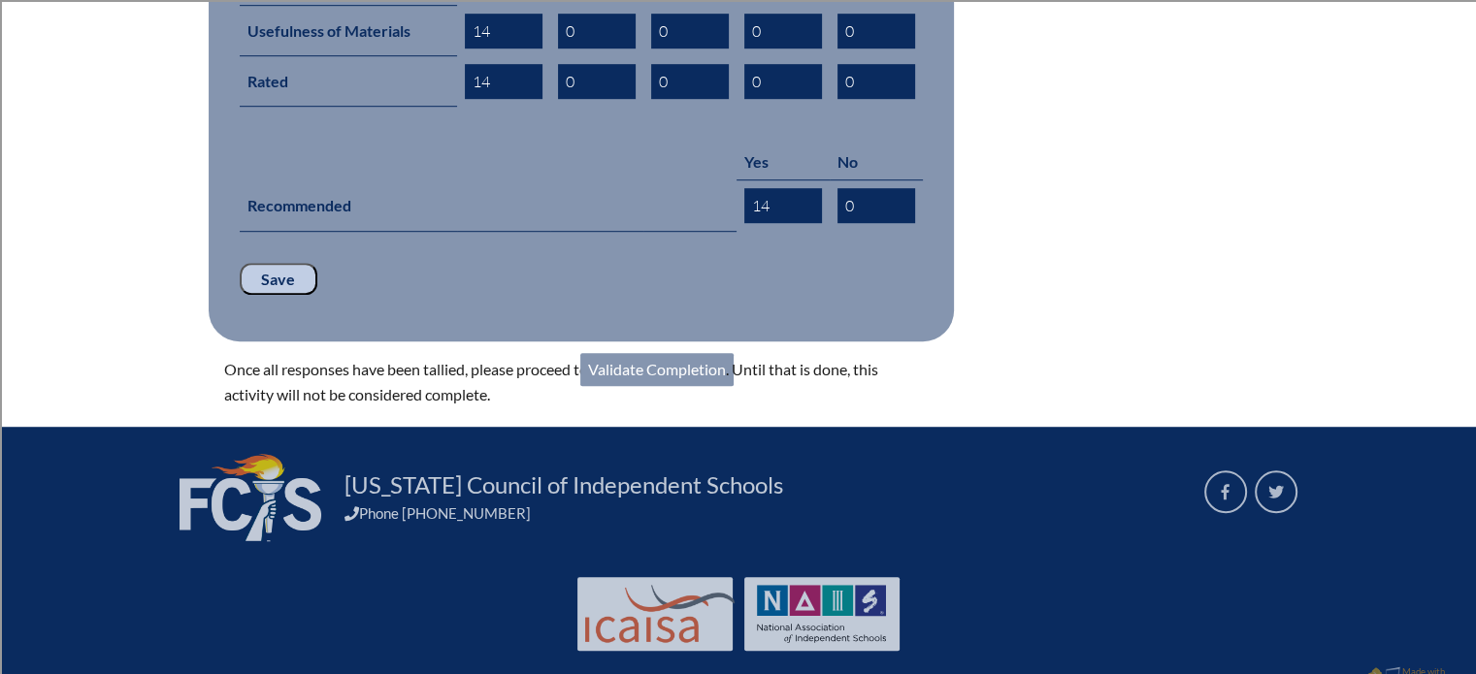
click at [640, 353] on link "Validate Completion" at bounding box center [656, 369] width 153 height 33
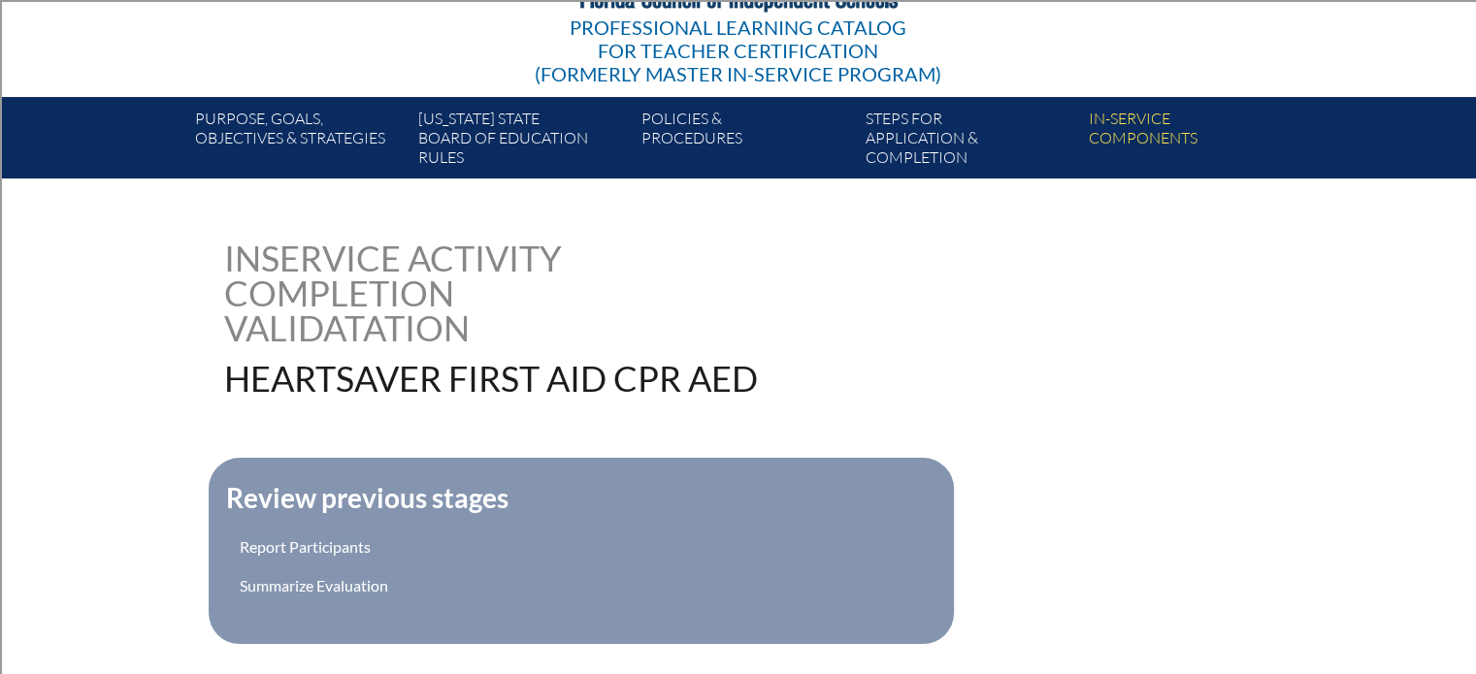
scroll to position [485, 0]
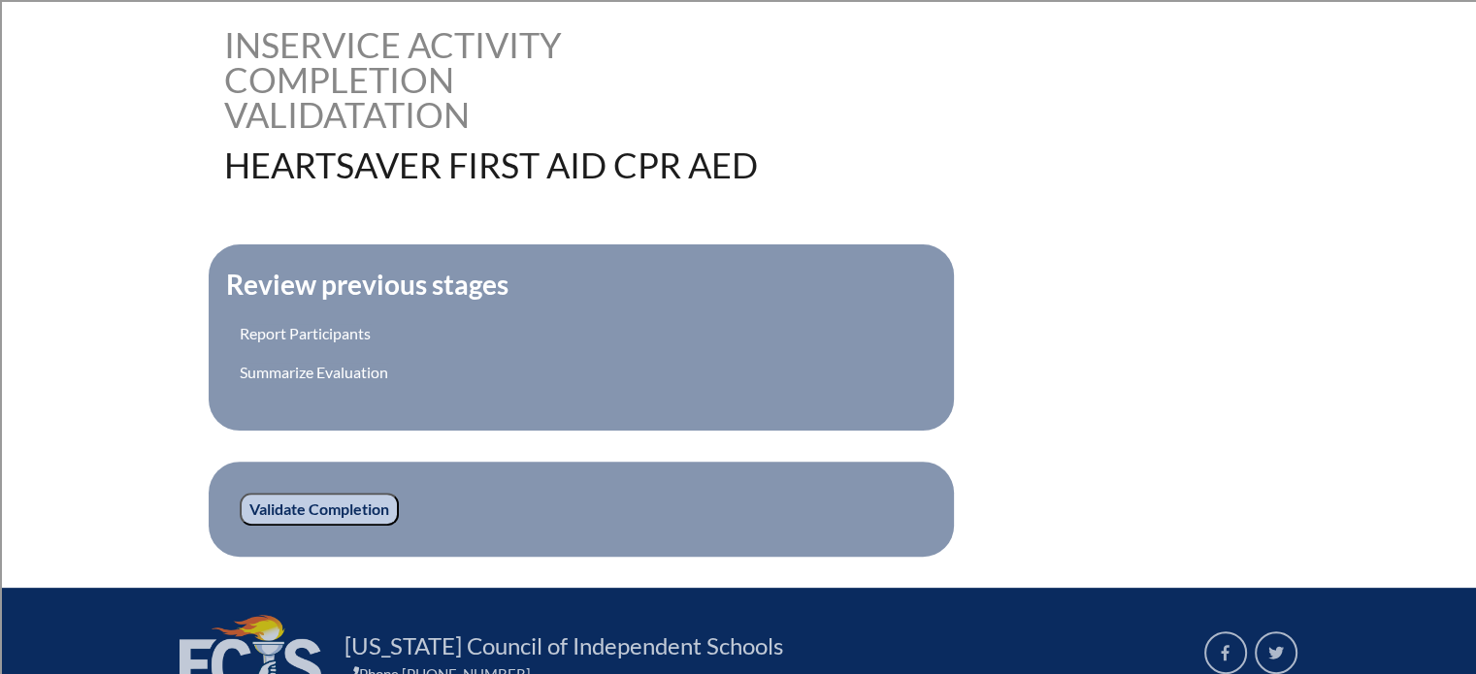
click at [321, 500] on input "Validate Completion" at bounding box center [319, 509] width 159 height 33
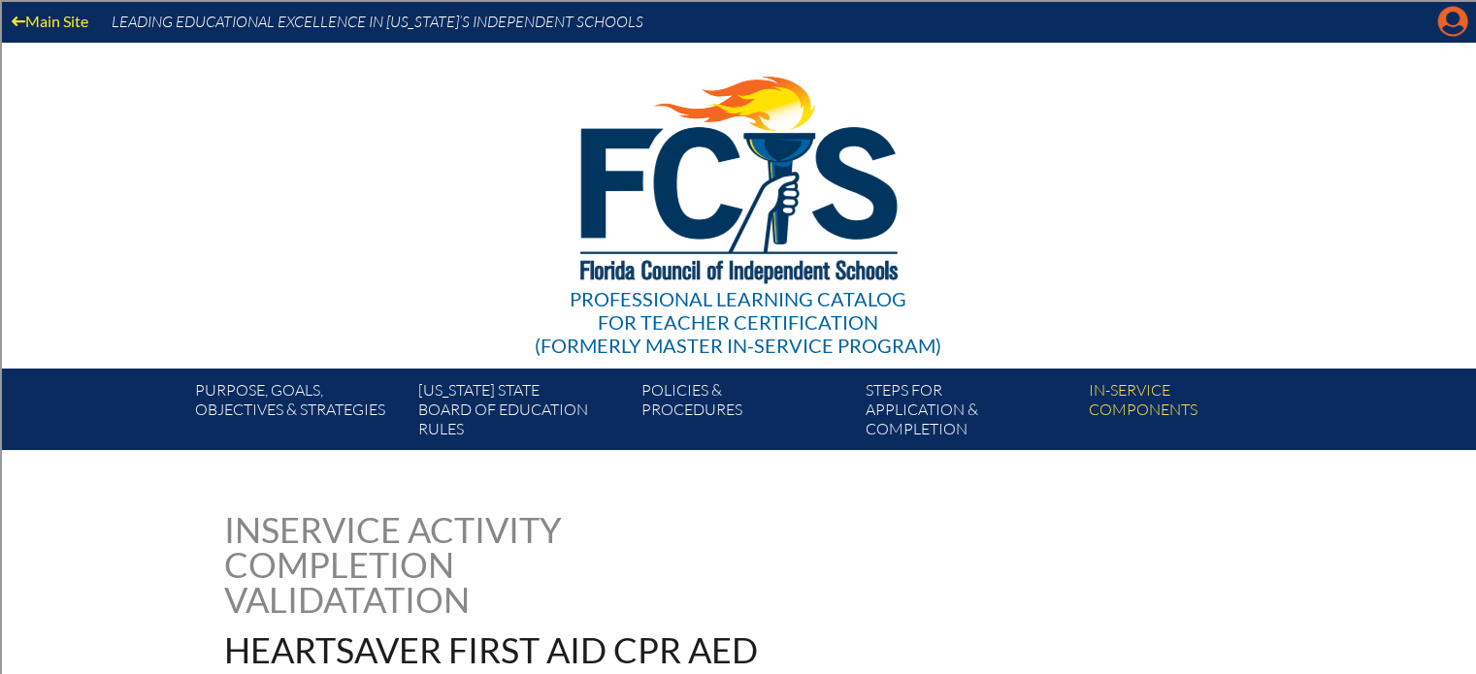
click at [1447, 28] on icon "Manage account" at bounding box center [1452, 21] width 31 height 31
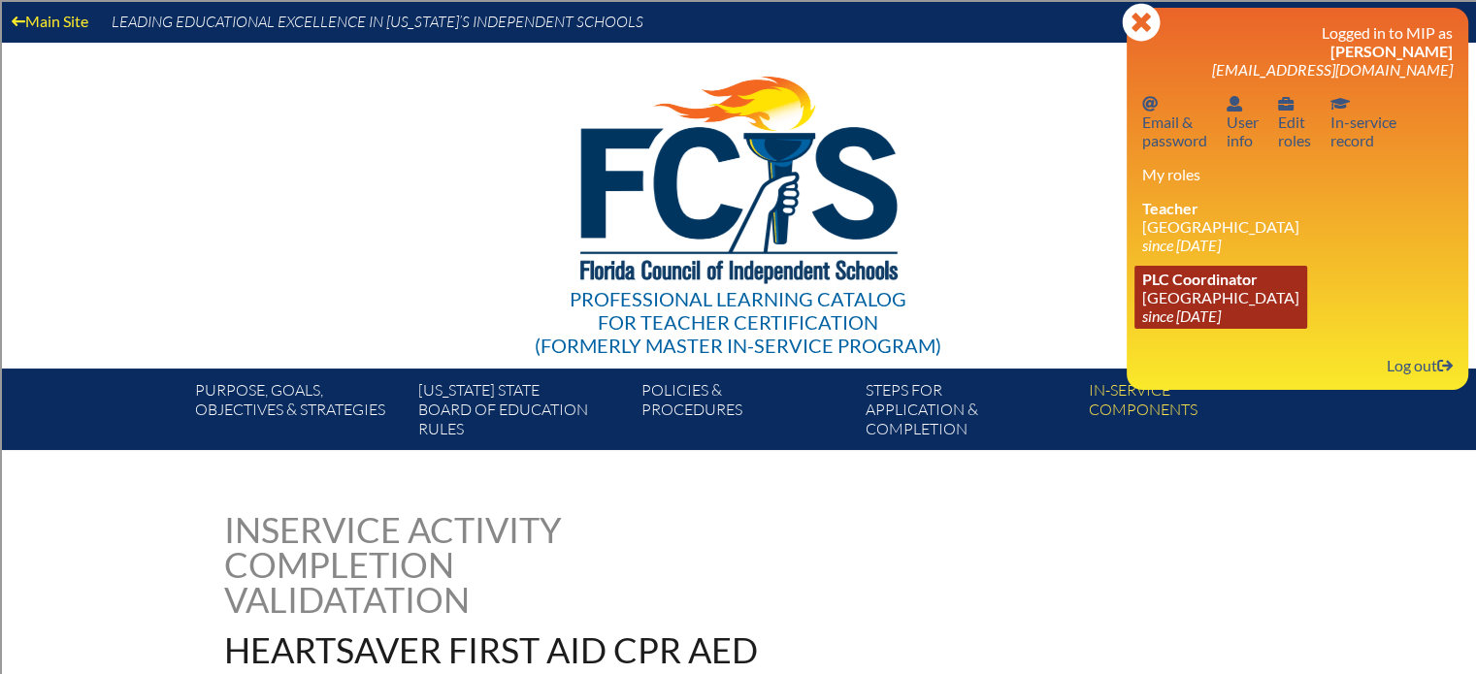
click at [1186, 308] on link "PLC Coordinator [GEOGRAPHIC_DATA] since [DATE]" at bounding box center [1220, 297] width 173 height 63
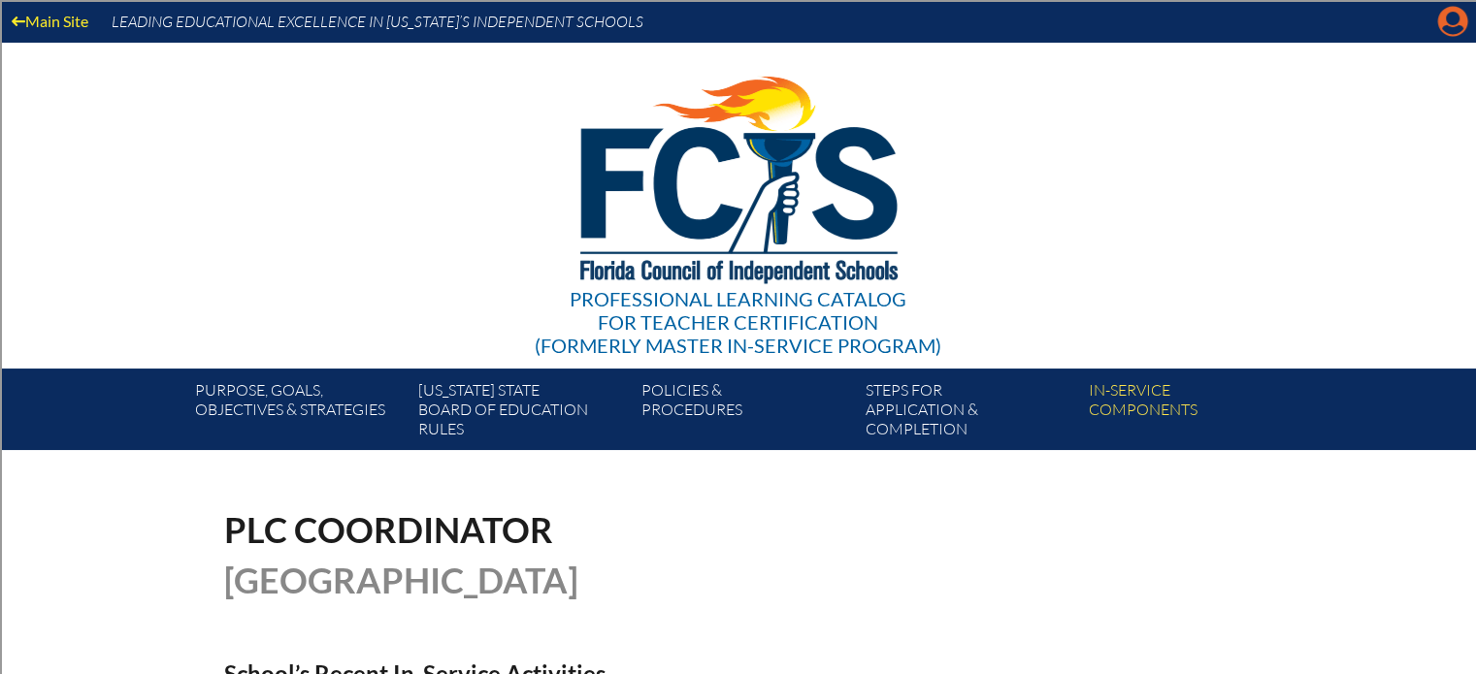
click at [1446, 17] on icon "Manage account" at bounding box center [1452, 21] width 31 height 31
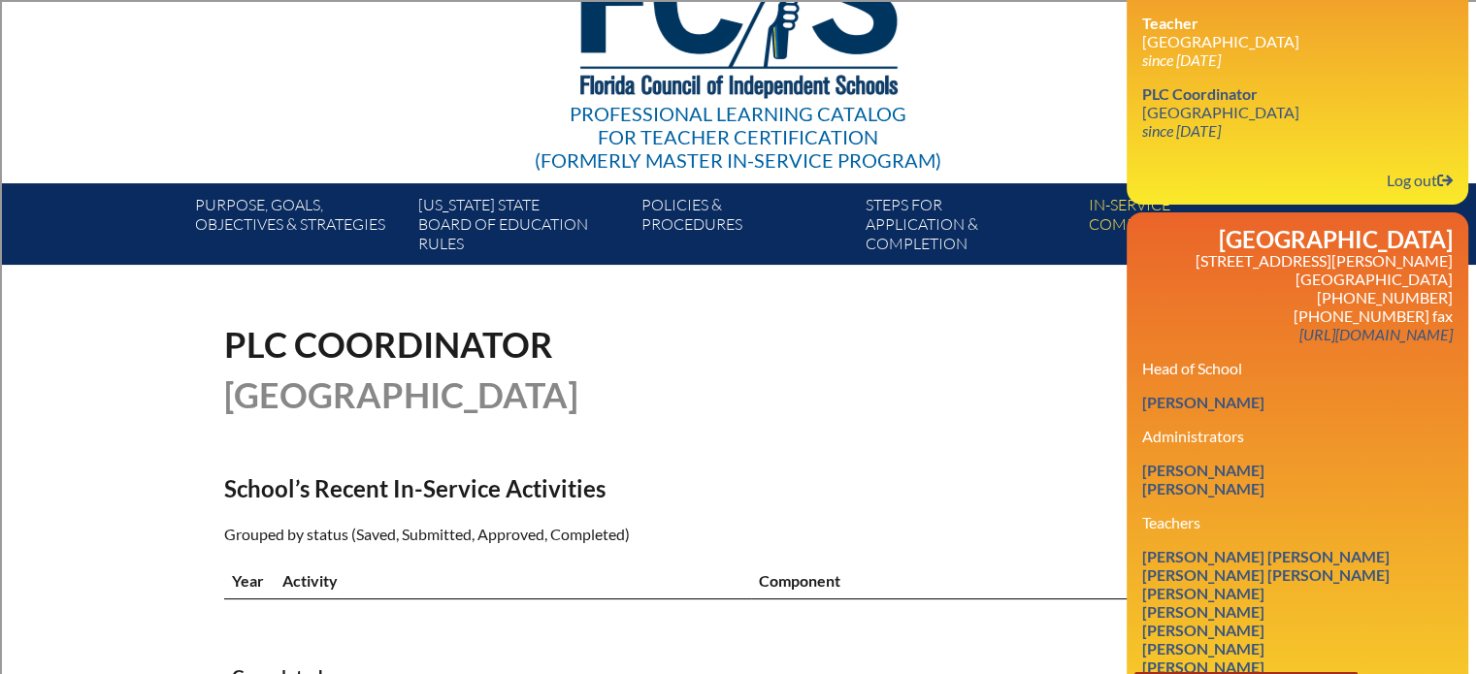
scroll to position [388, 0]
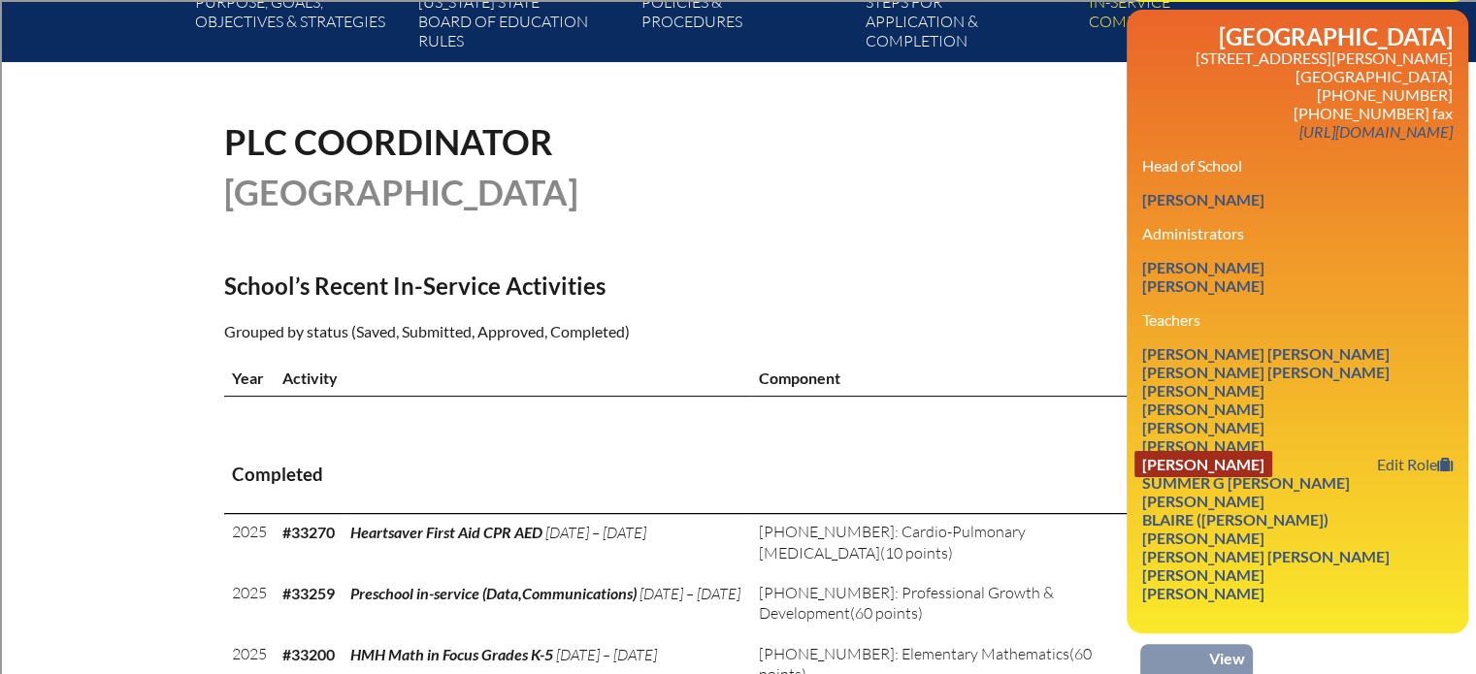
click at [1227, 477] on link "[PERSON_NAME]" at bounding box center [1203, 464] width 138 height 26
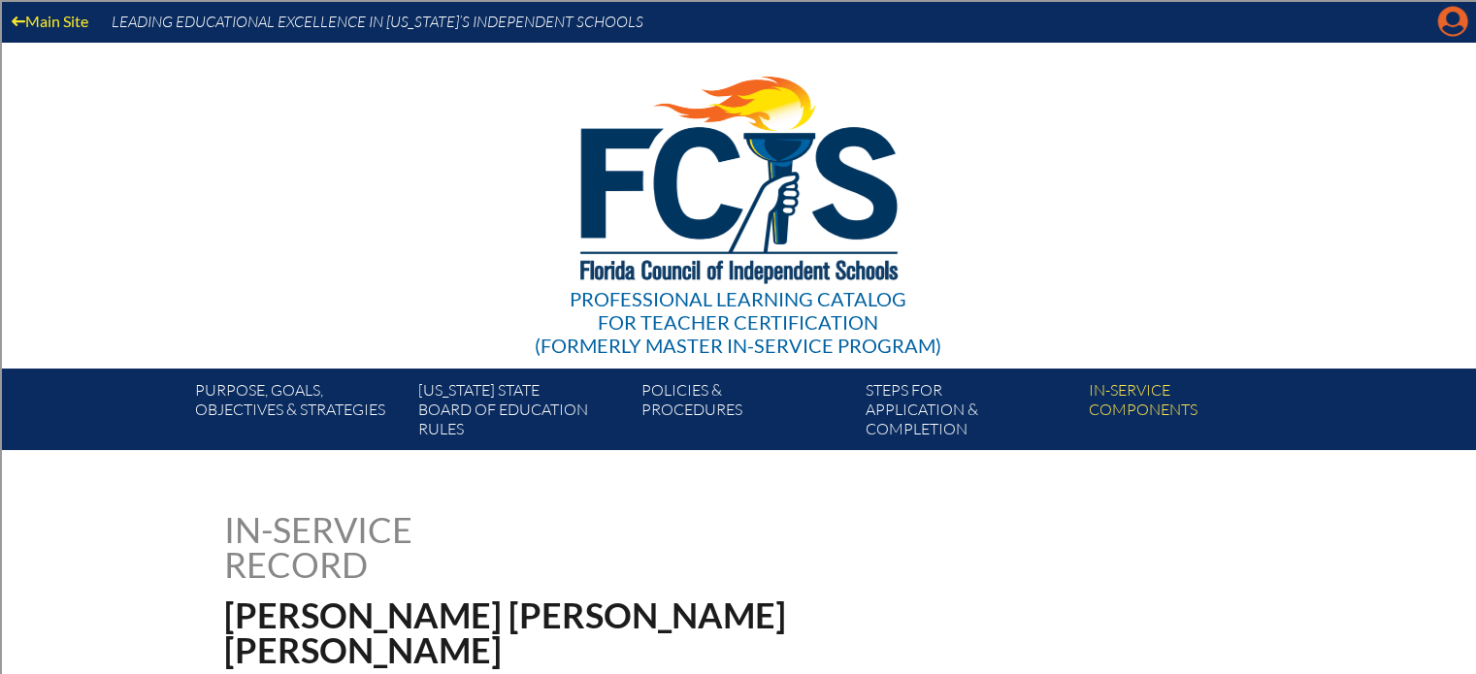
click at [1445, 18] on icon at bounding box center [1453, 22] width 30 height 30
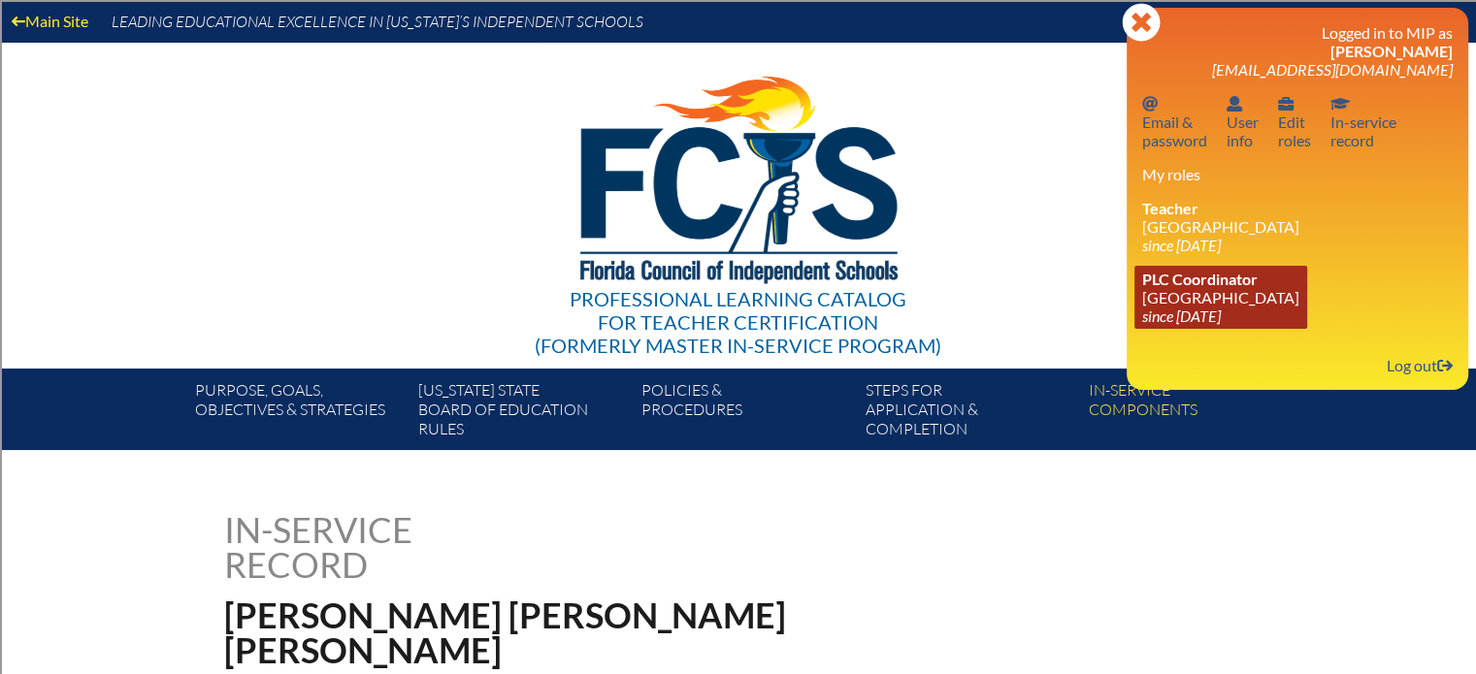
click at [1189, 297] on link "PLC Coordinator [GEOGRAPHIC_DATA] since [DATE]" at bounding box center [1220, 297] width 173 height 63
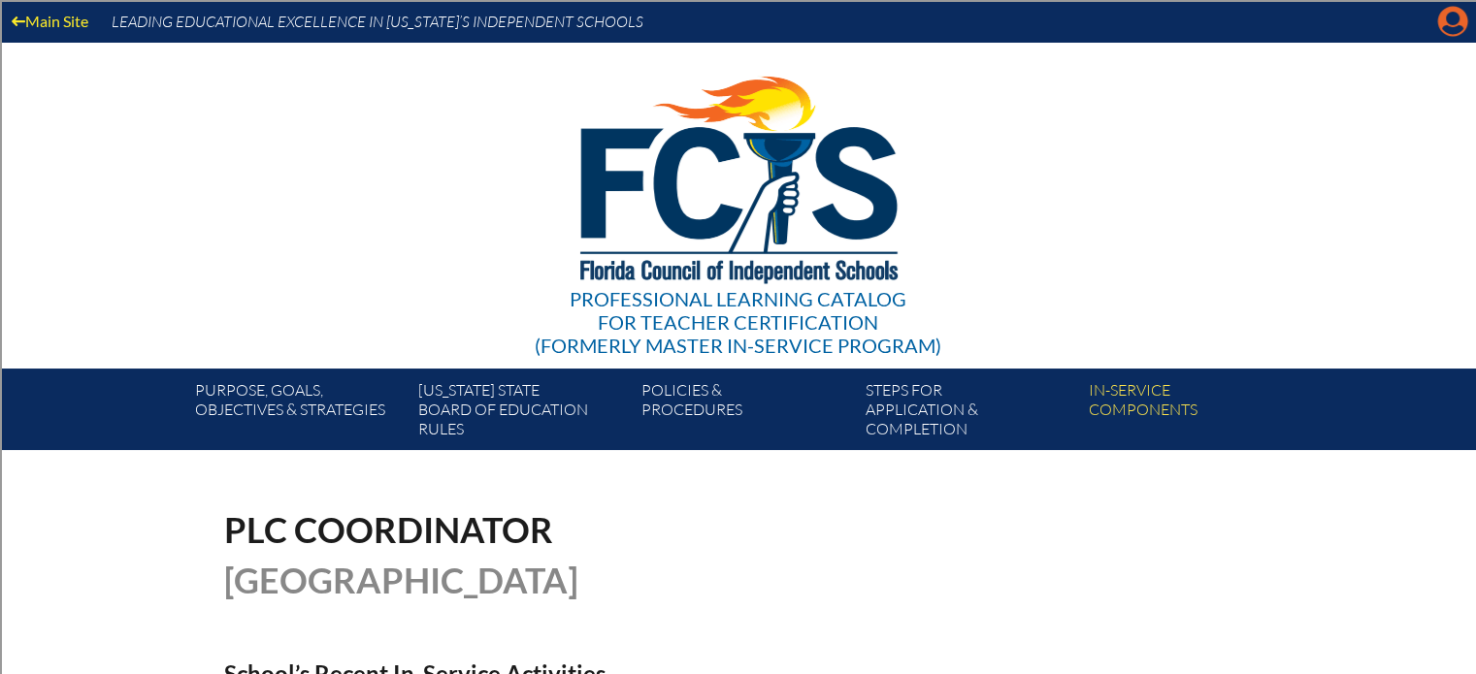
click at [1450, 18] on icon "Manage account" at bounding box center [1452, 21] width 31 height 31
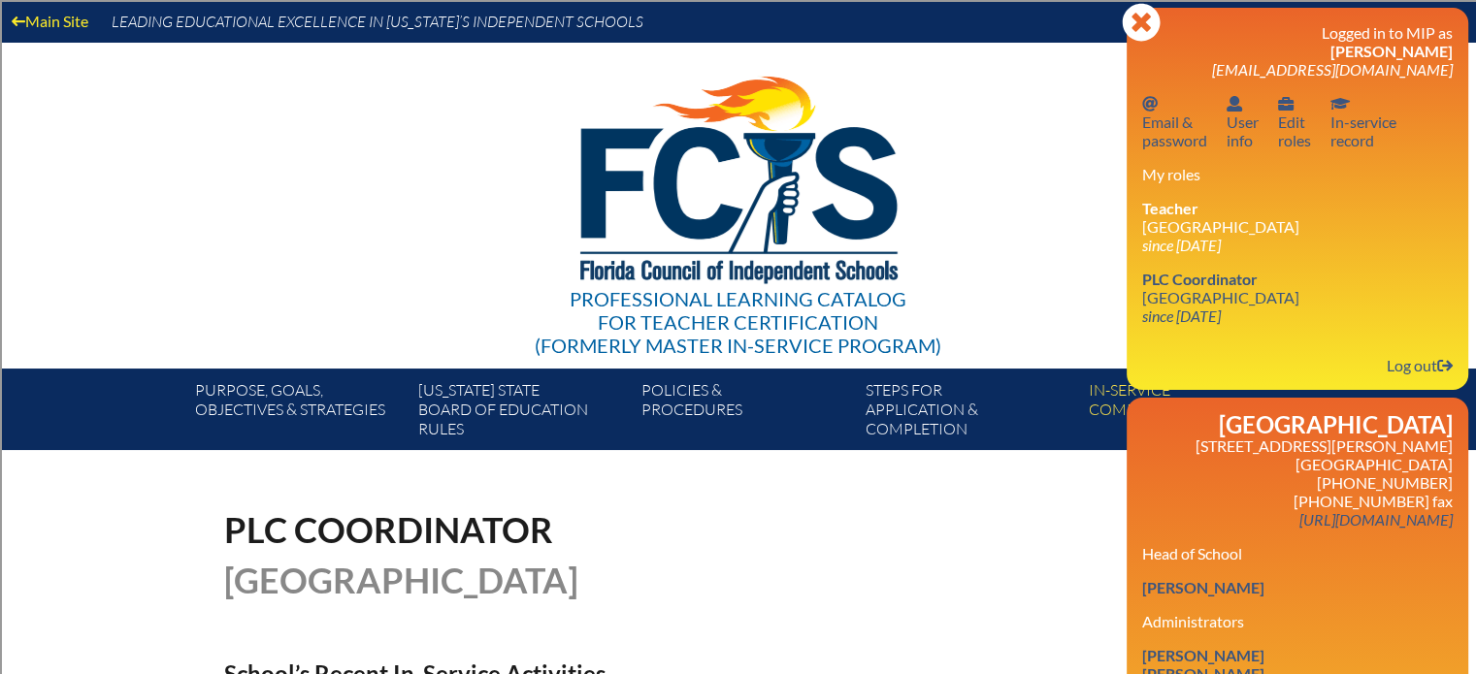
scroll to position [485, 0]
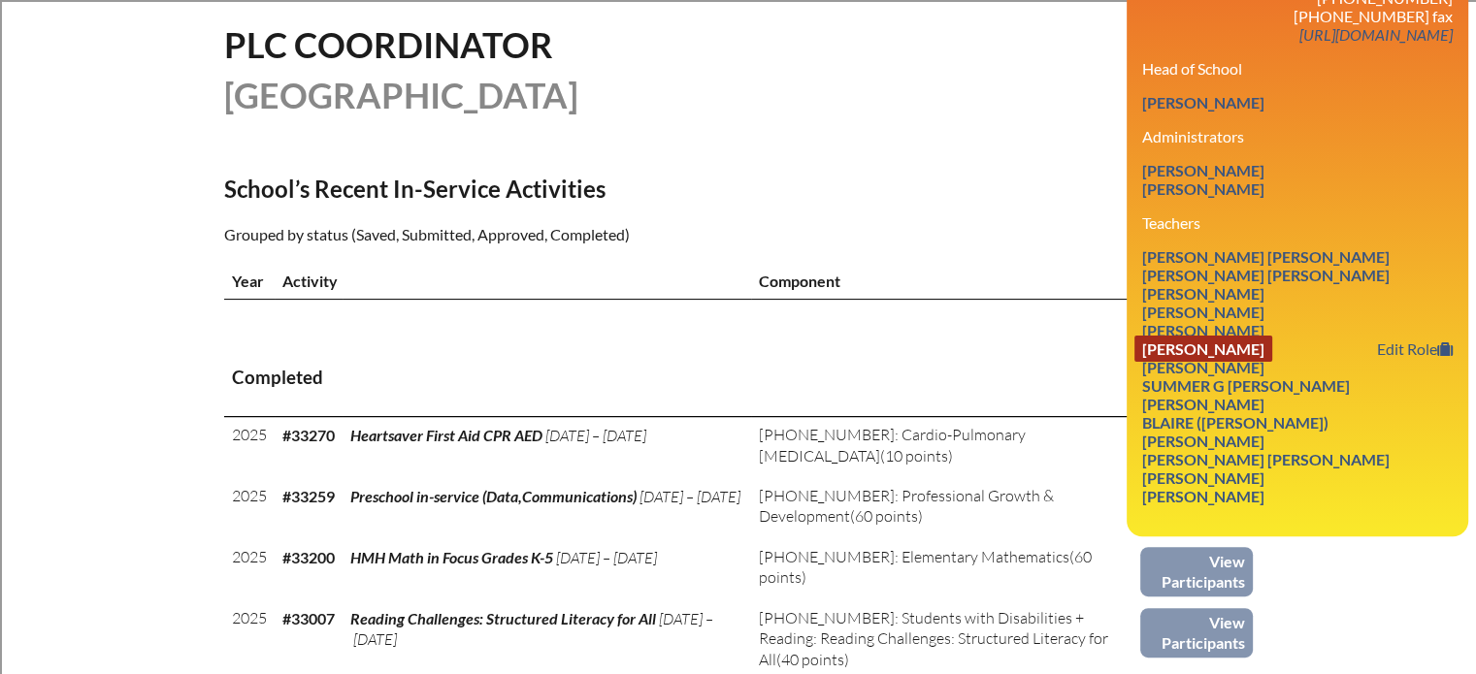
click at [1231, 362] on link "[PERSON_NAME]" at bounding box center [1203, 349] width 138 height 26
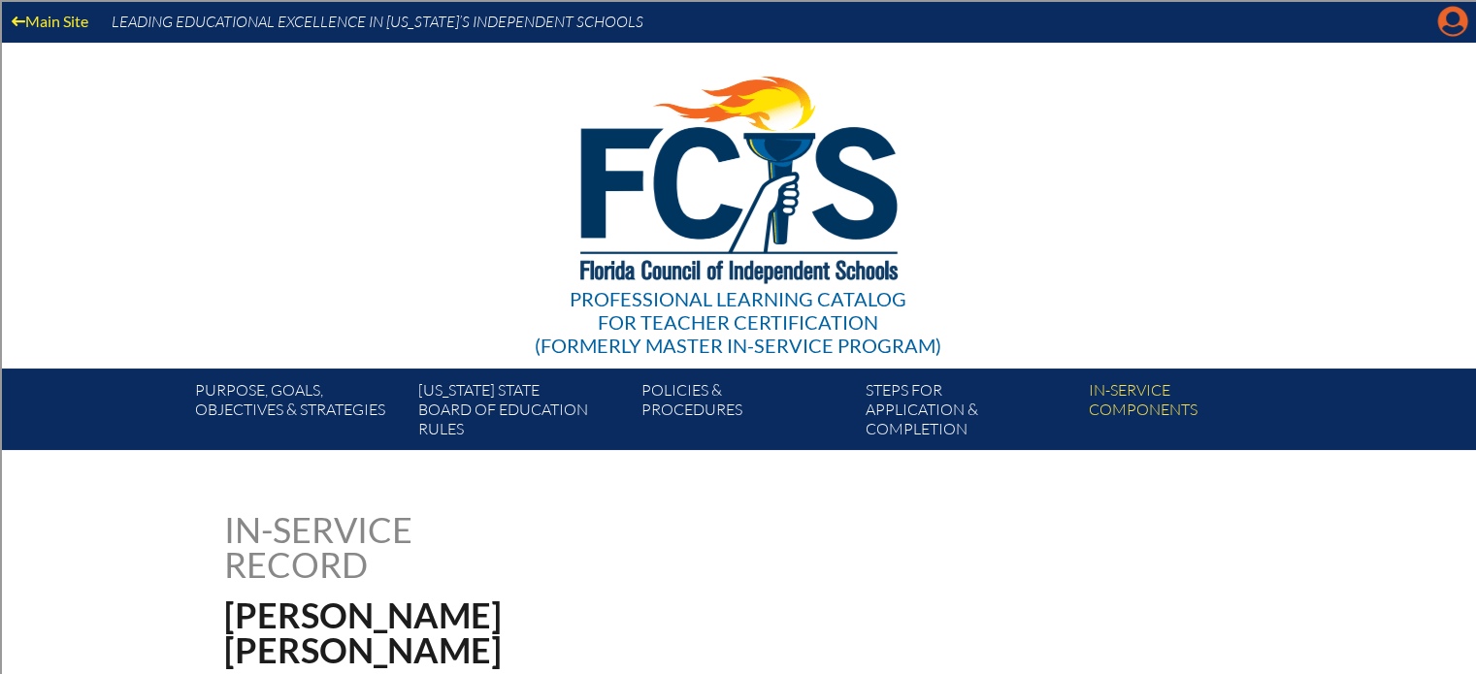
click at [1445, 6] on icon "Manage account" at bounding box center [1452, 21] width 31 height 31
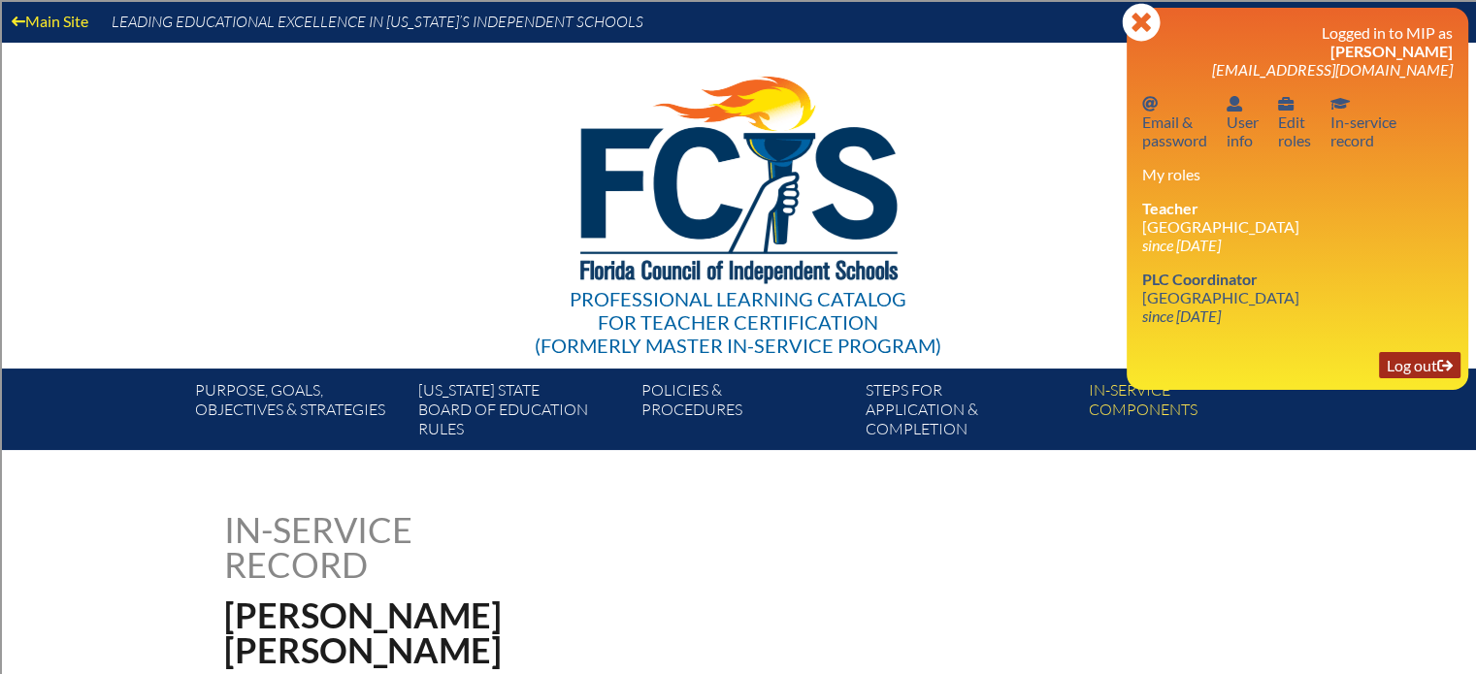
click at [1422, 362] on link "Log out Log out" at bounding box center [1420, 365] width 82 height 26
